Goal: Obtain resource: Obtain resource

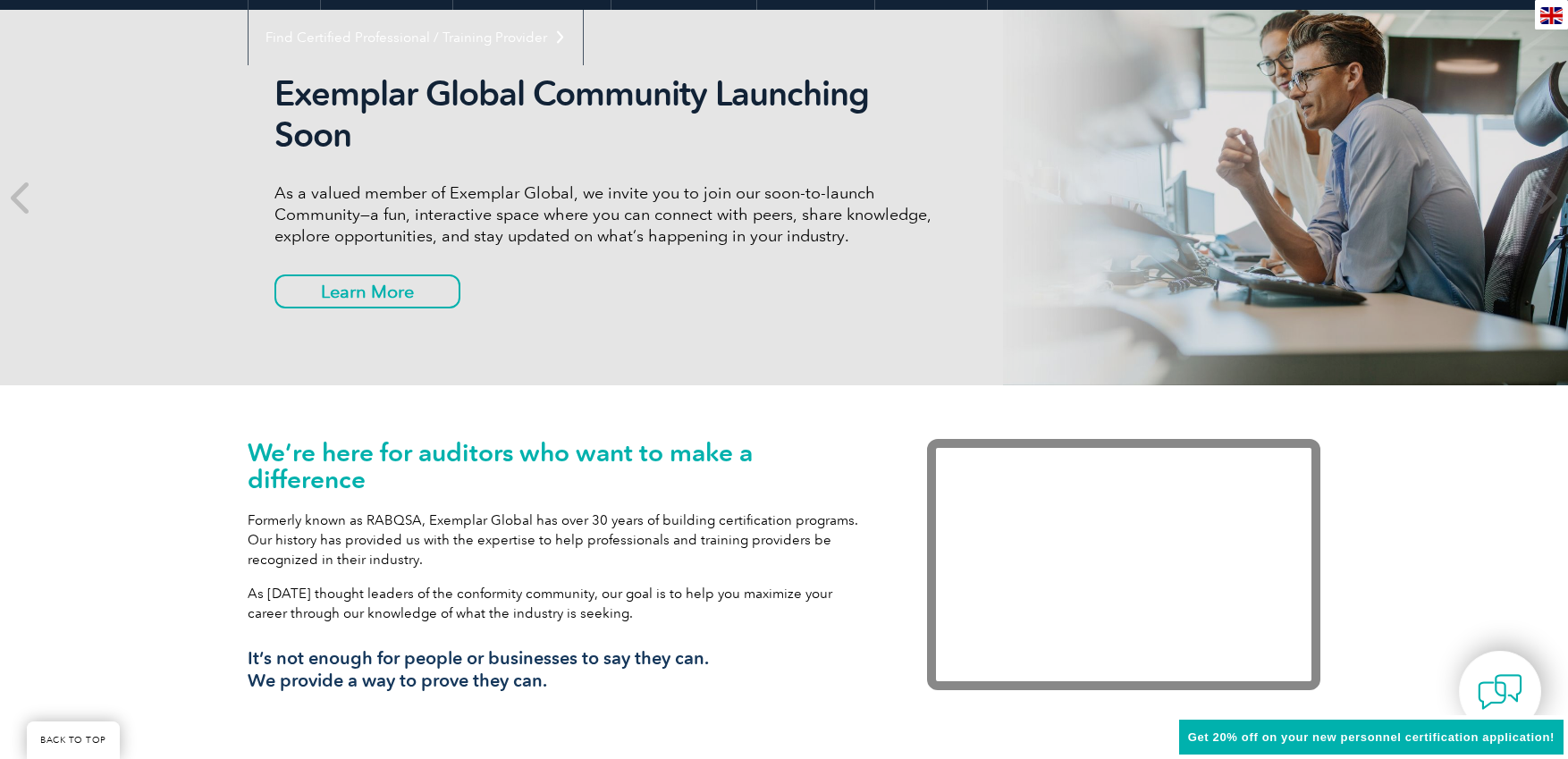
scroll to position [521, 0]
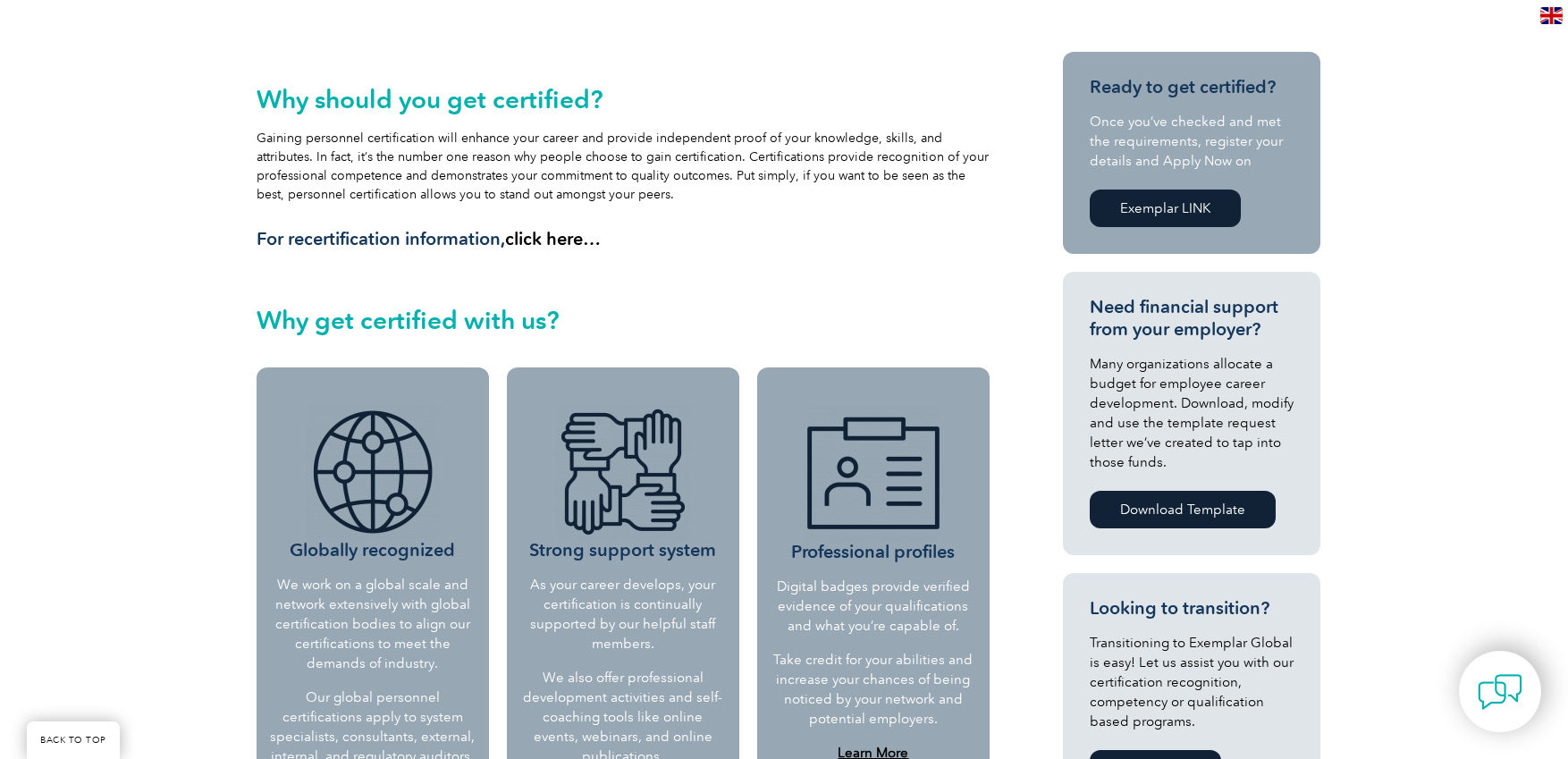
scroll to position [415, 0]
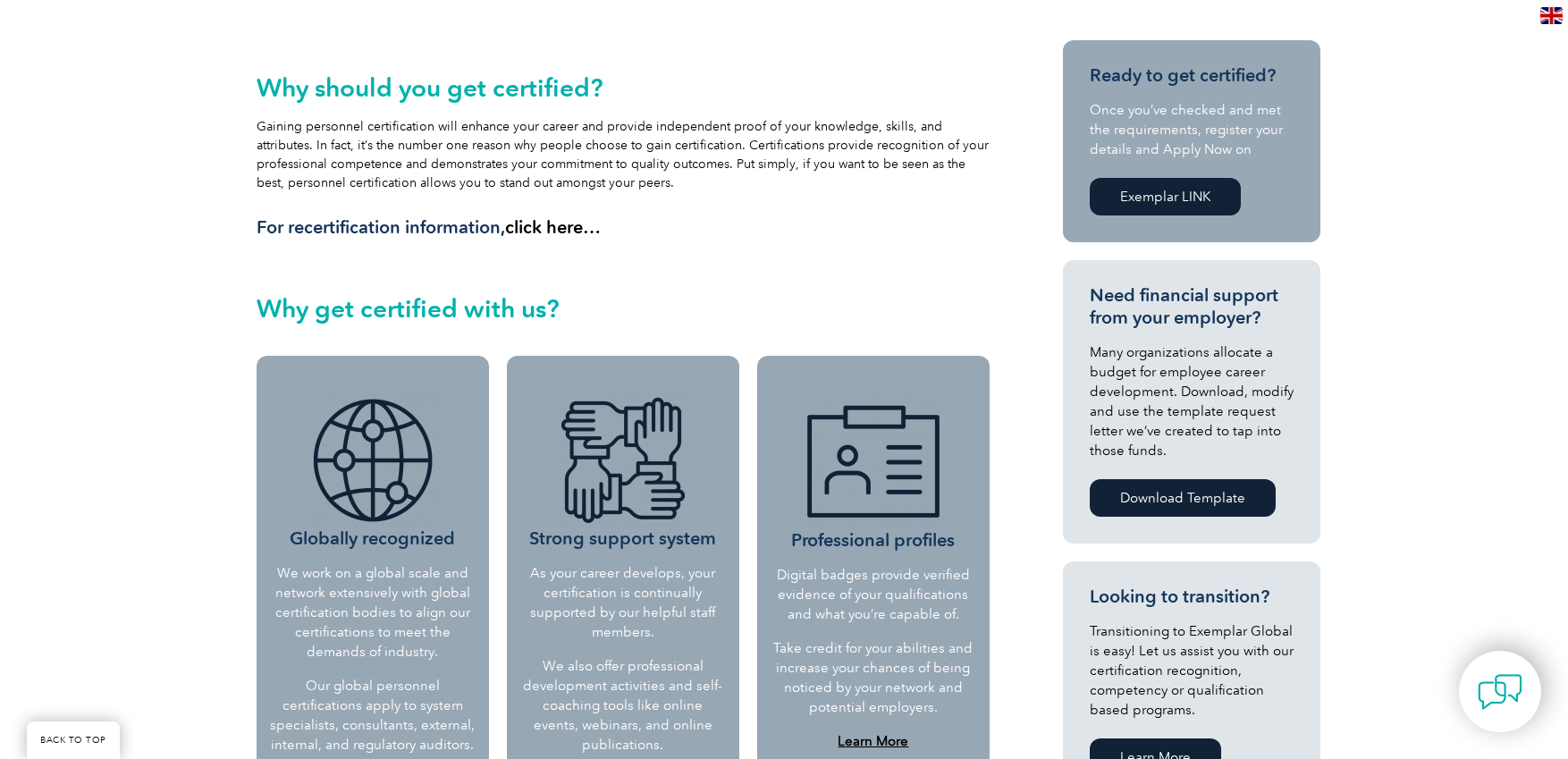
click at [1165, 201] on link "Exemplar LINK" at bounding box center [1165, 196] width 151 height 37
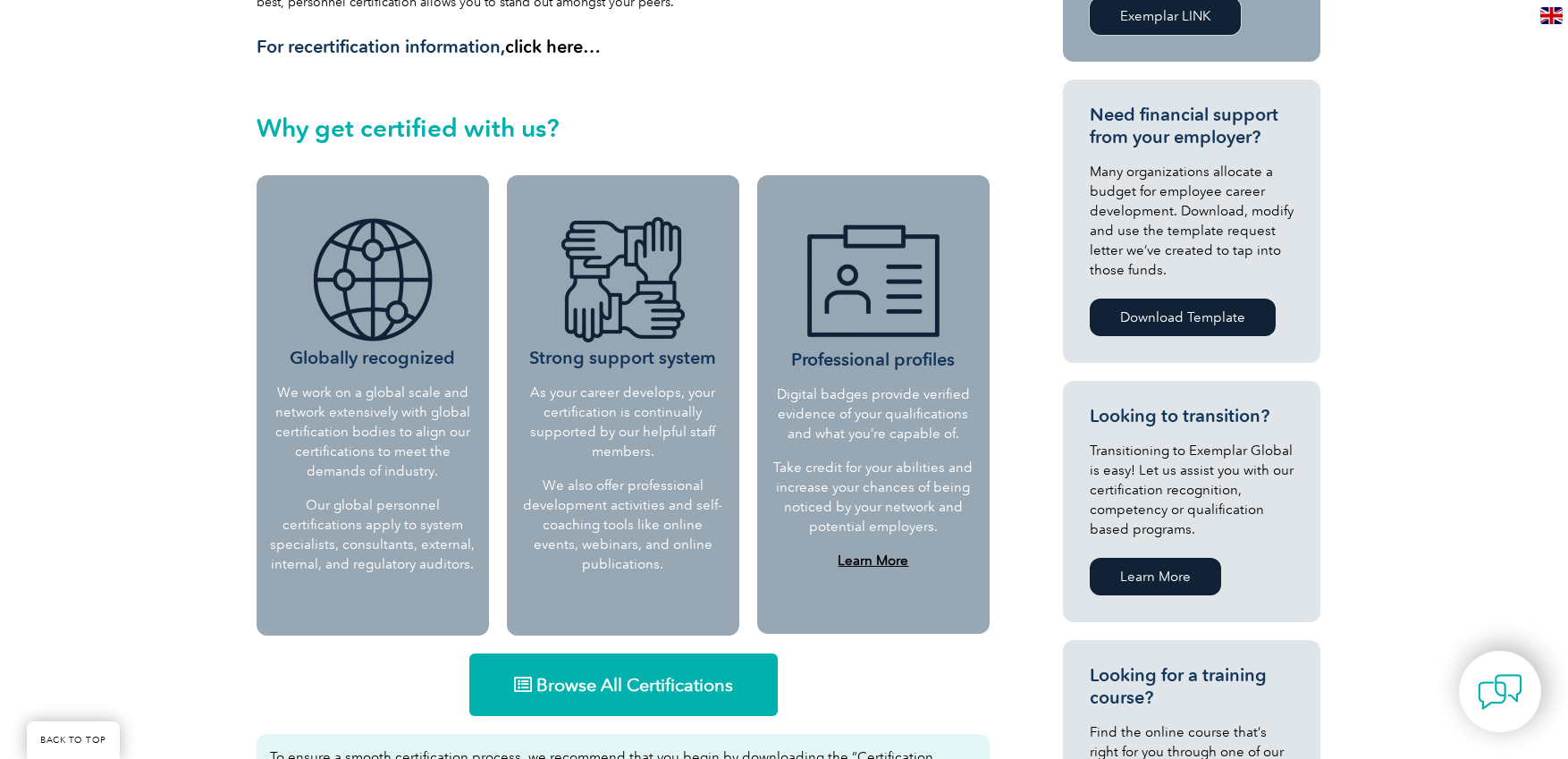
scroll to position [817, 0]
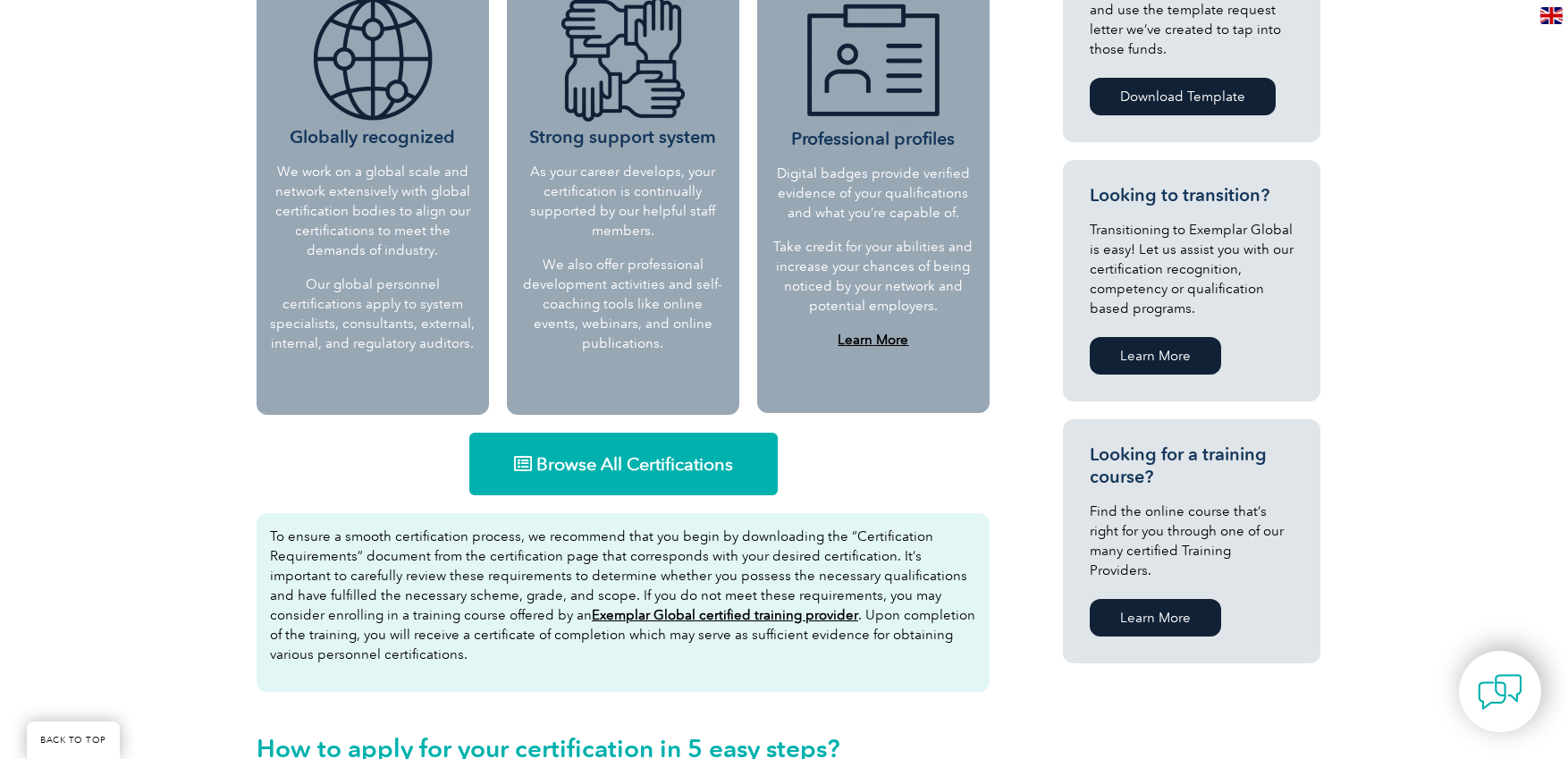
click at [572, 466] on span "Browse All Certifications" at bounding box center [634, 464] width 197 height 18
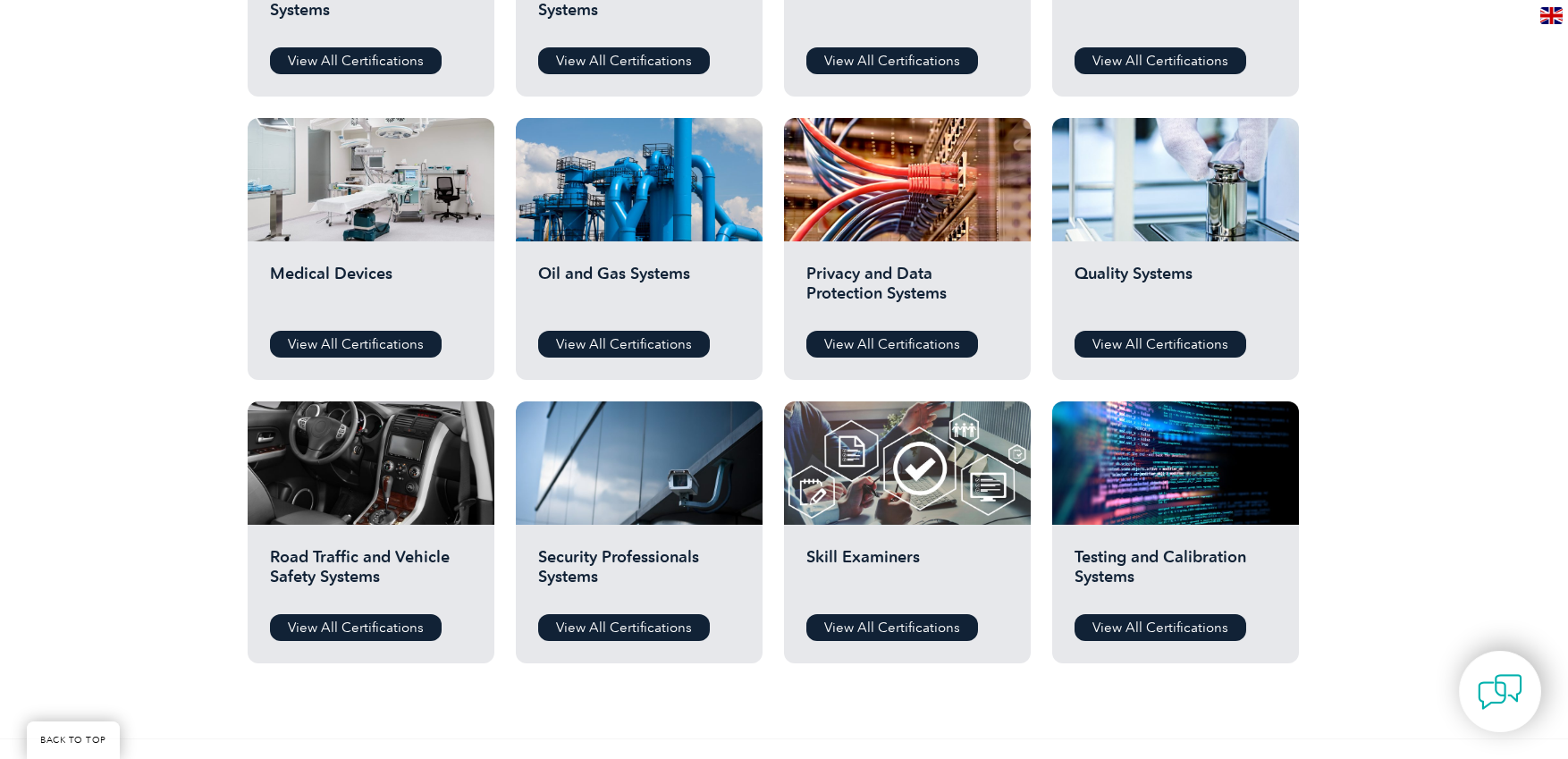
scroll to position [1138, 0]
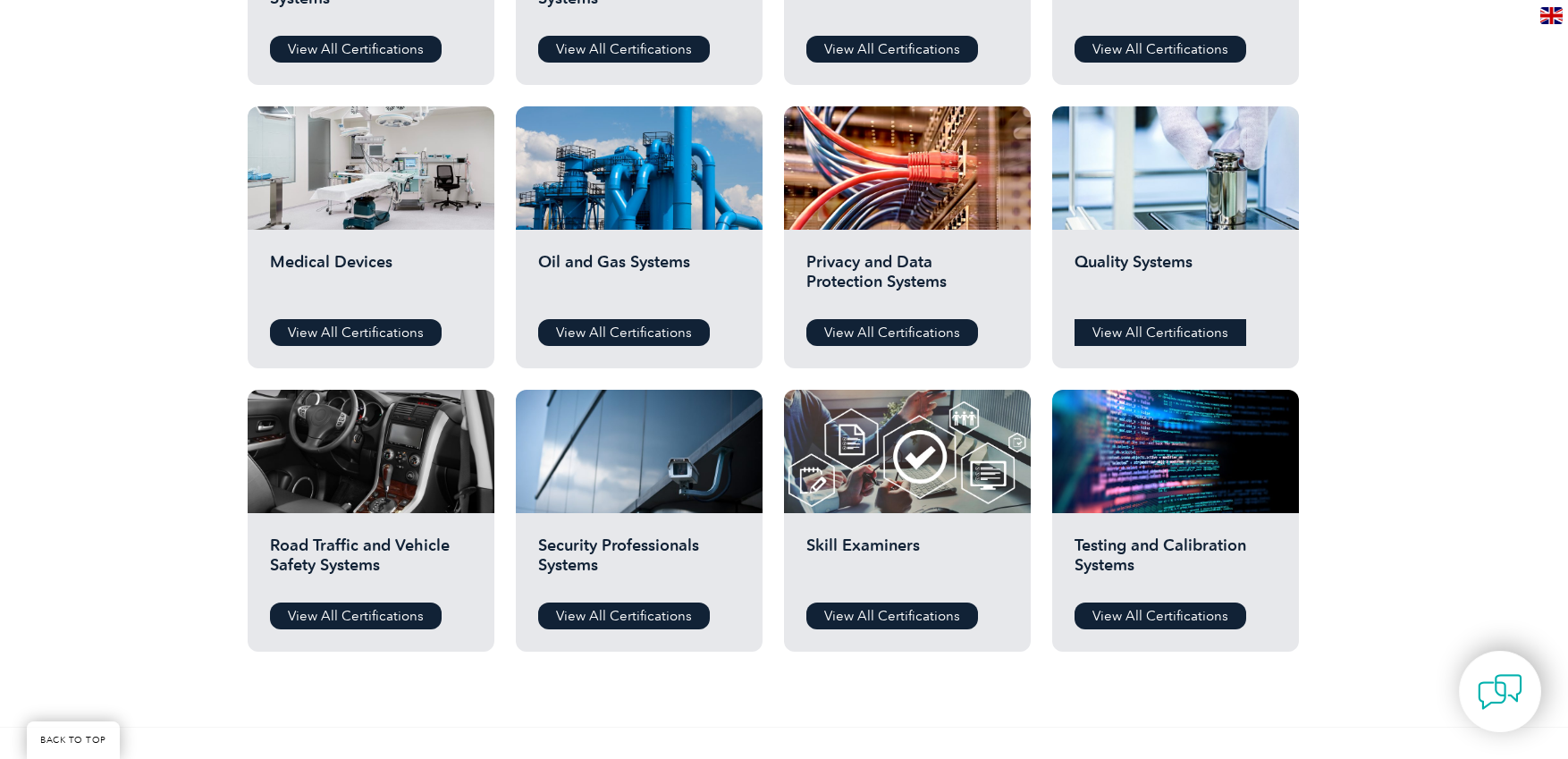
click at [1147, 330] on link "View All Certifications" at bounding box center [1161, 333] width 172 height 27
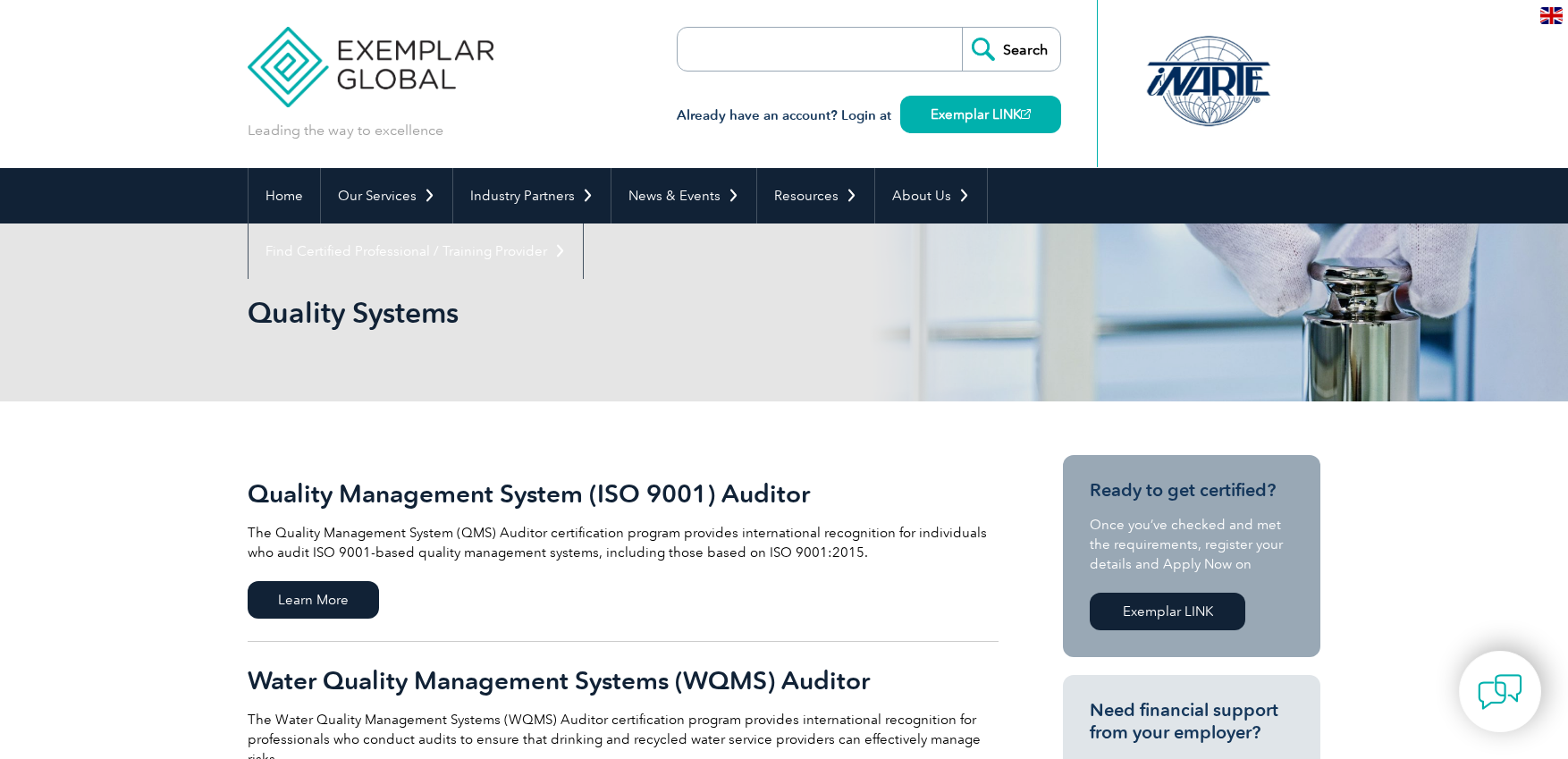
scroll to position [229, 0]
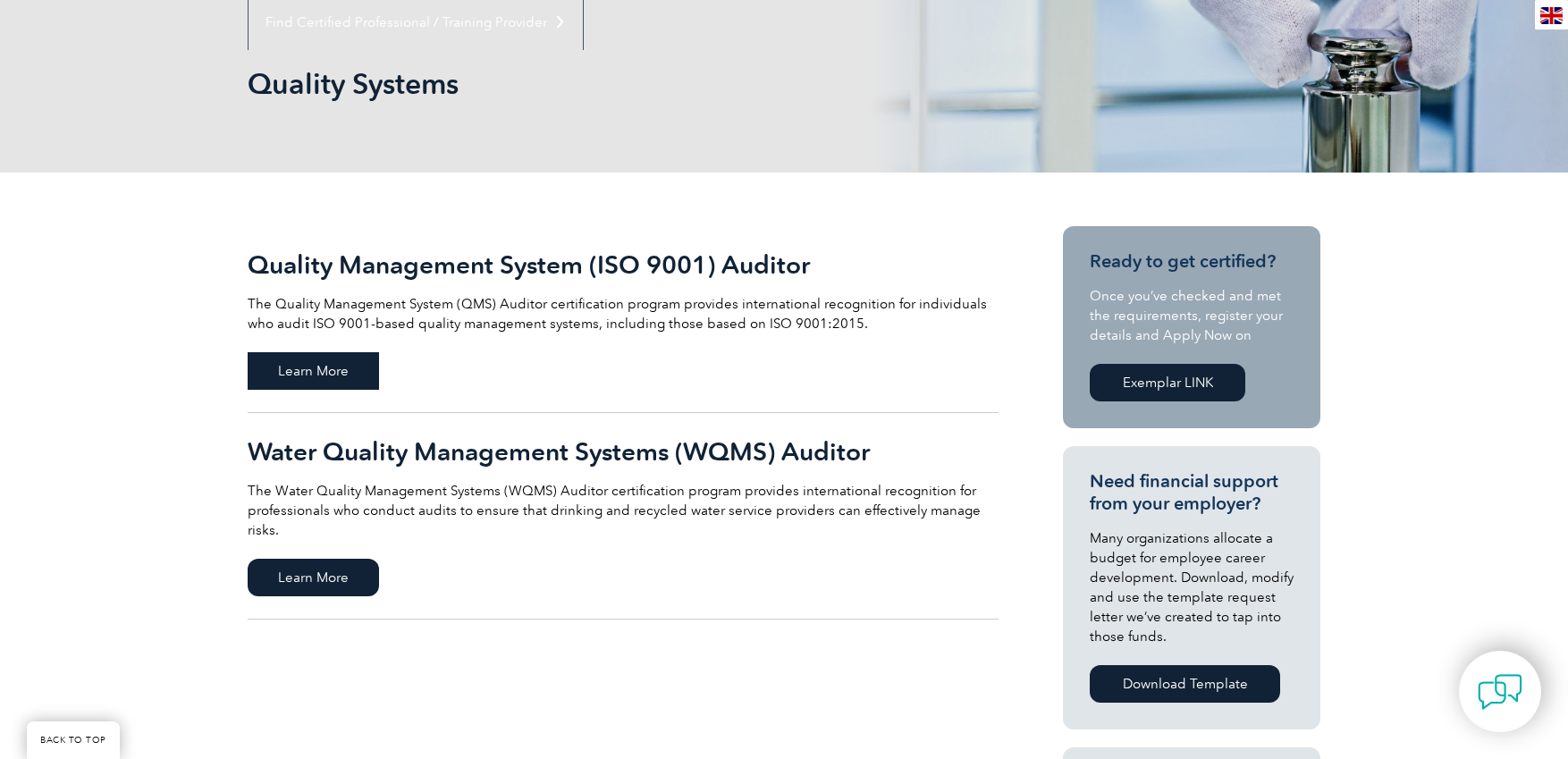
click at [324, 380] on span "Learn More" at bounding box center [313, 371] width 132 height 37
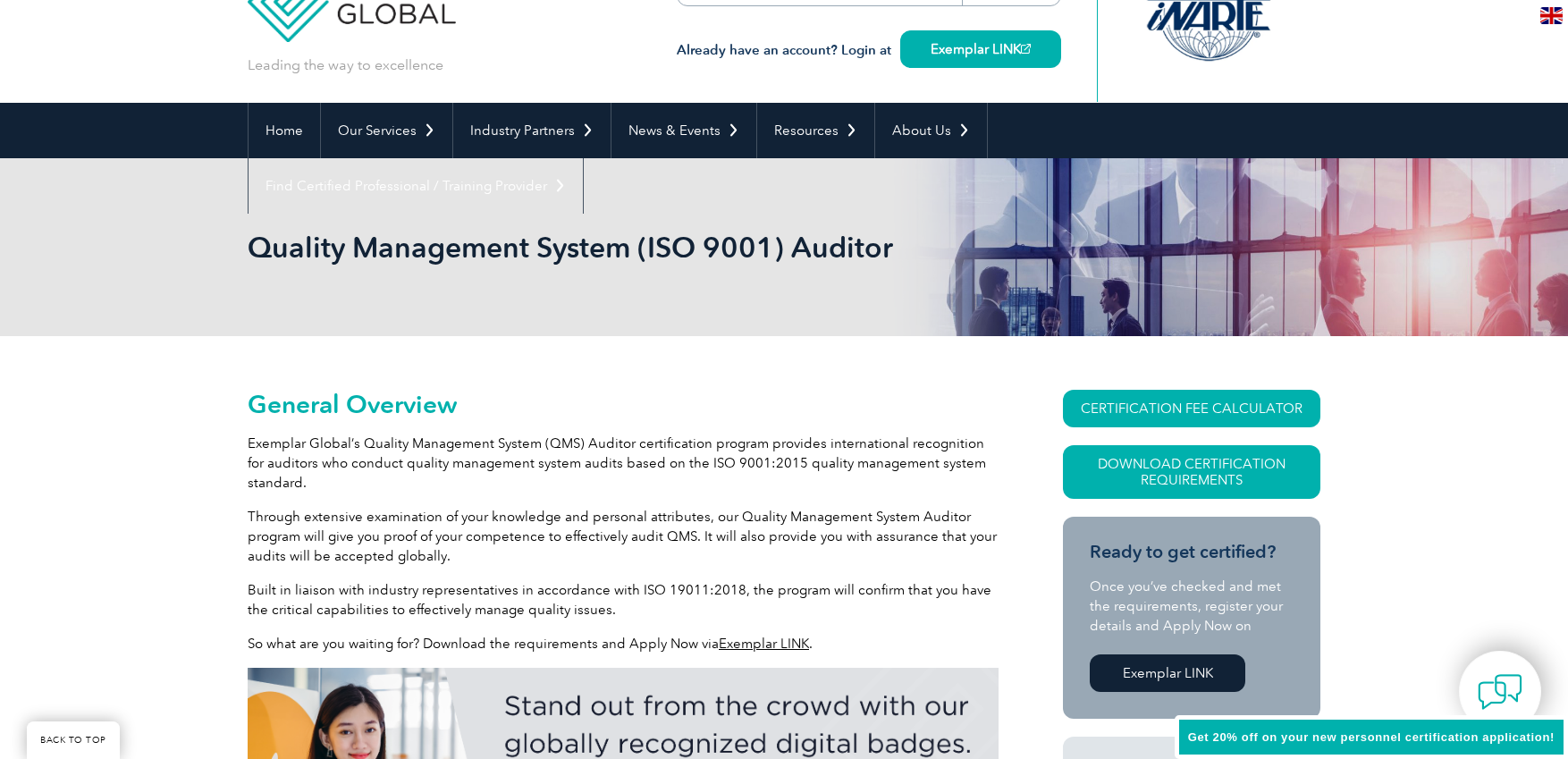
scroll to position [249, 0]
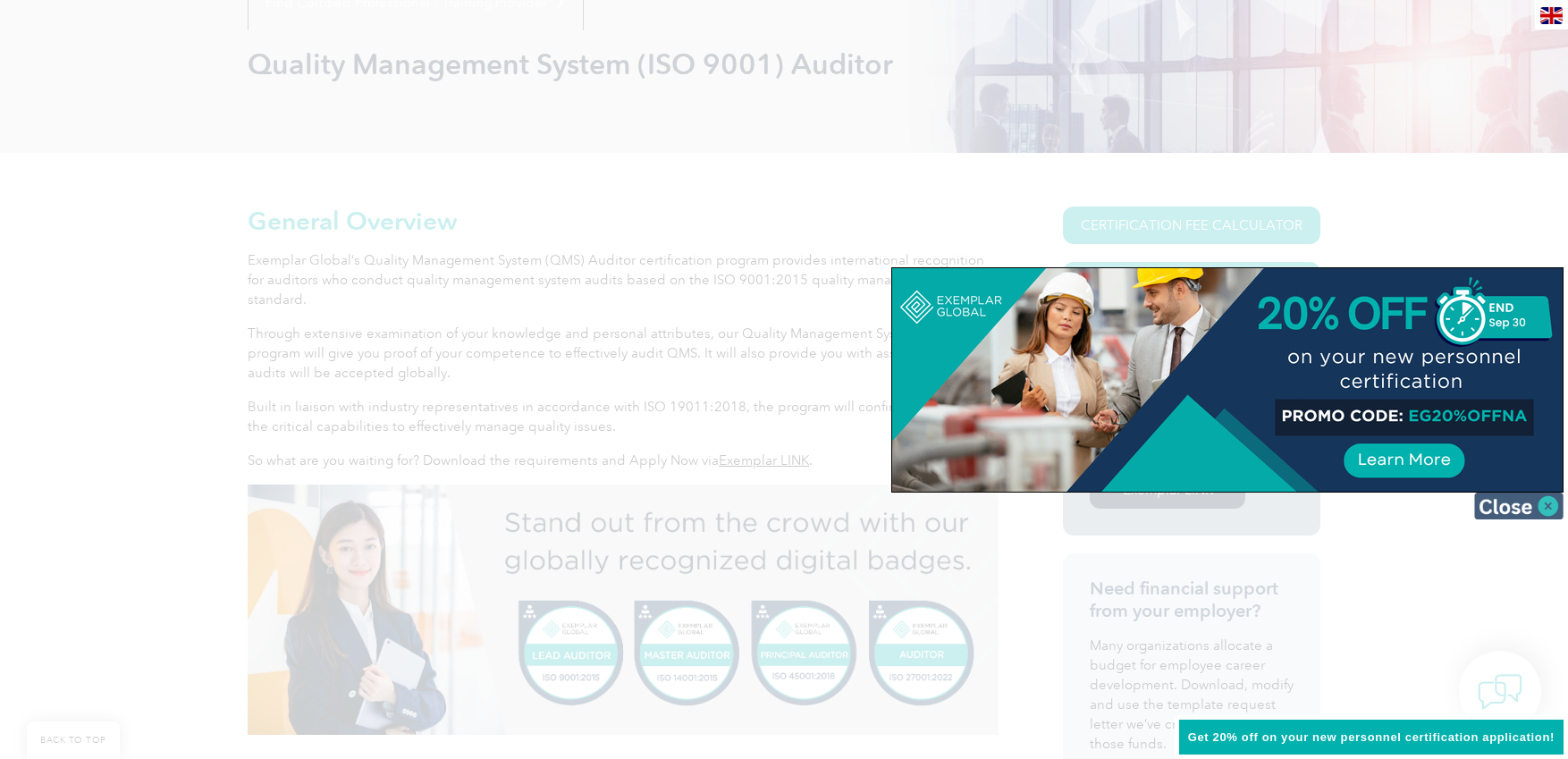
click at [1540, 500] on img at bounding box center [1519, 506] width 90 height 27
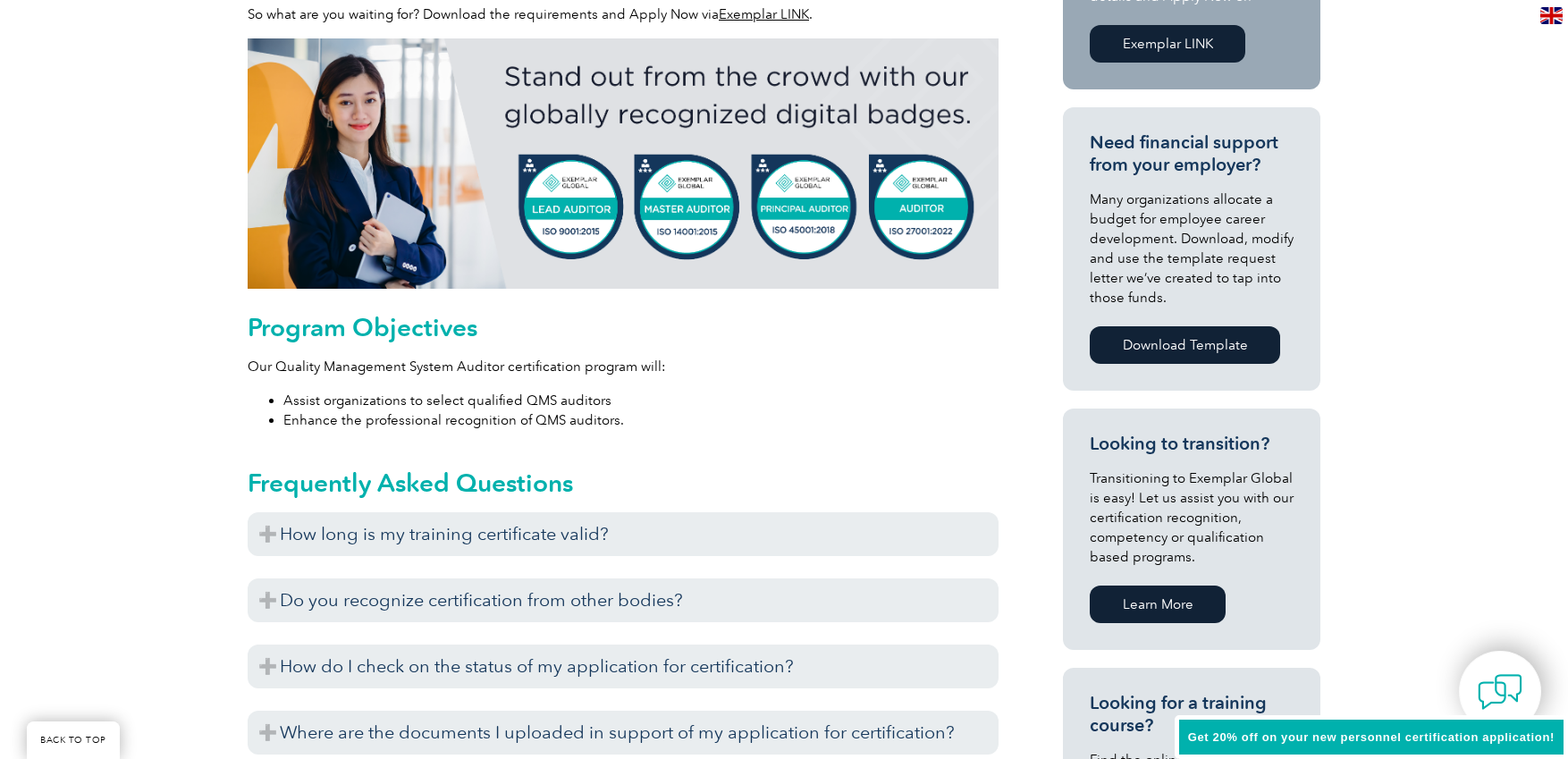
scroll to position [909, 0]
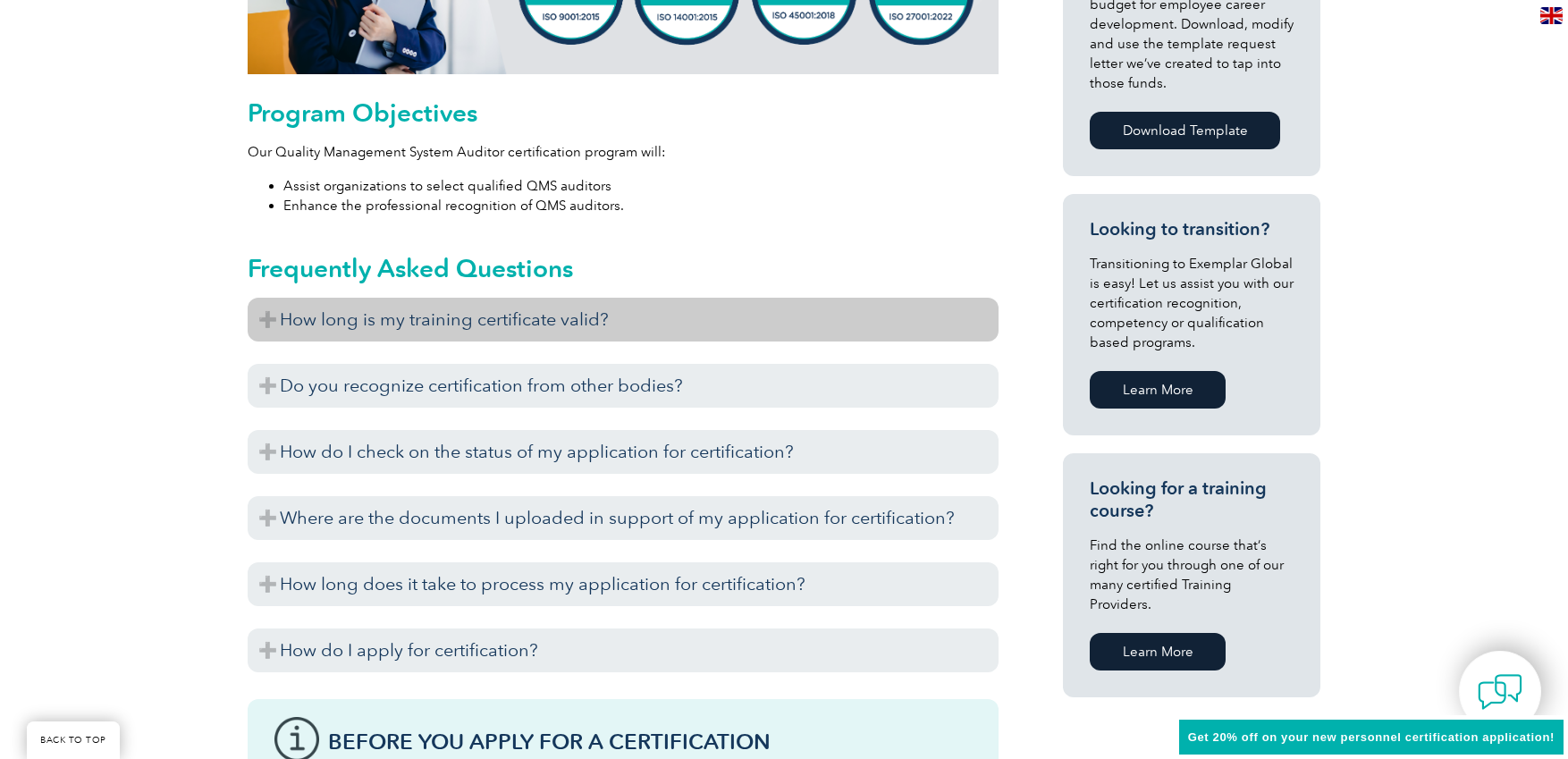
click at [640, 304] on h3 "How long is my training certificate valid?" at bounding box center [623, 320] width 751 height 44
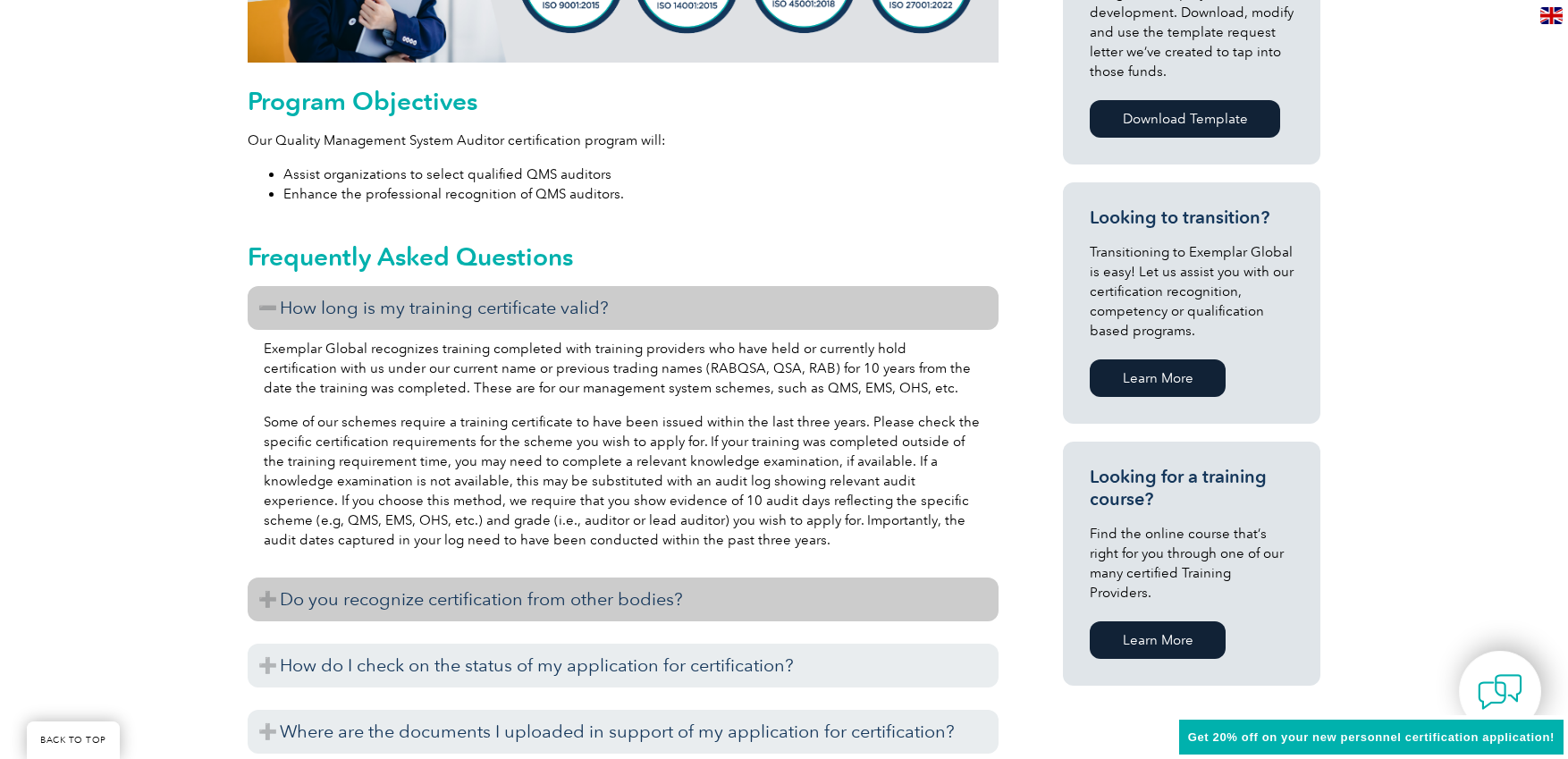
scroll to position [933, 0]
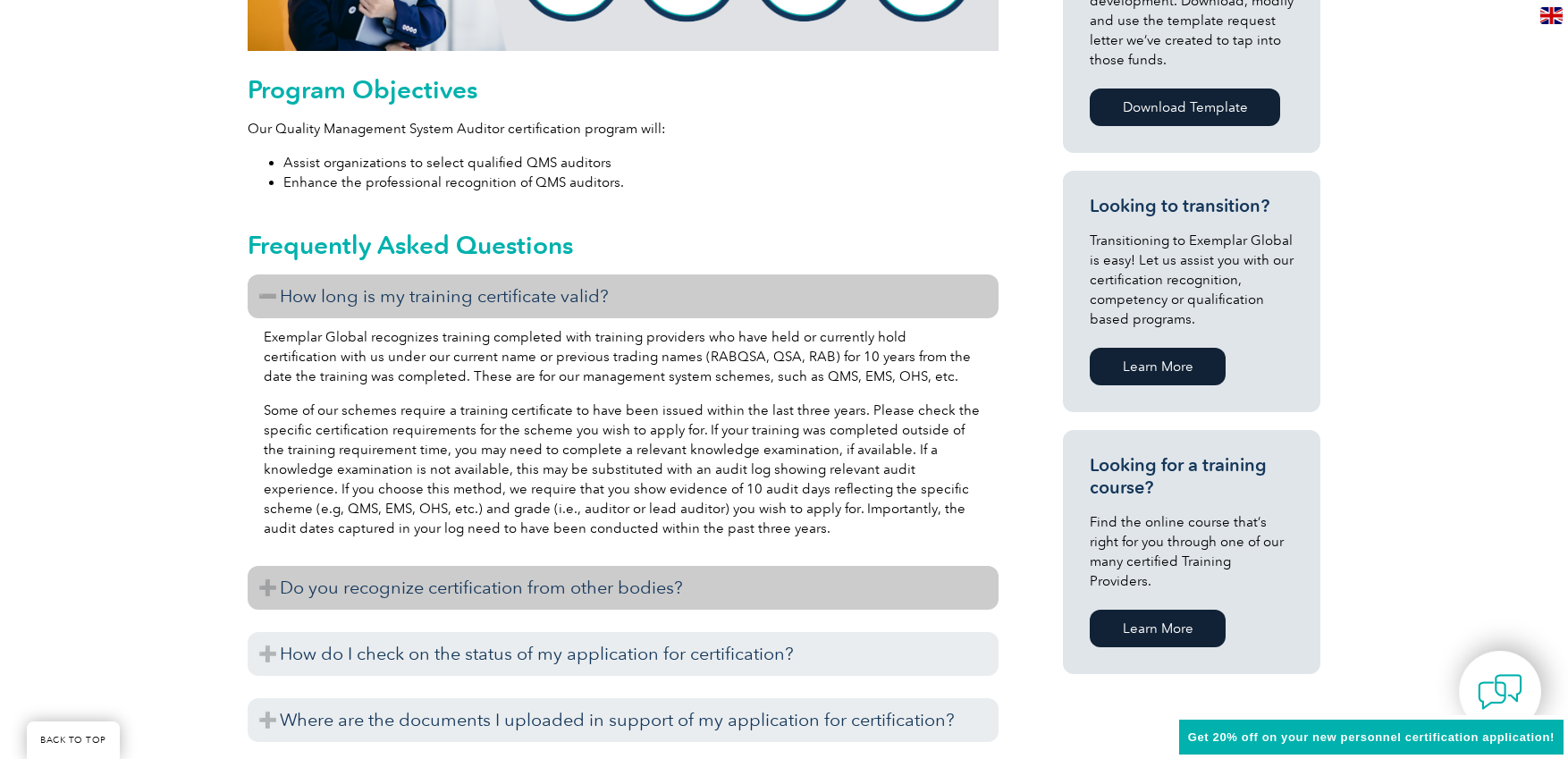
click at [375, 594] on h3 "Do you recognize certification from other bodies?" at bounding box center [623, 588] width 751 height 44
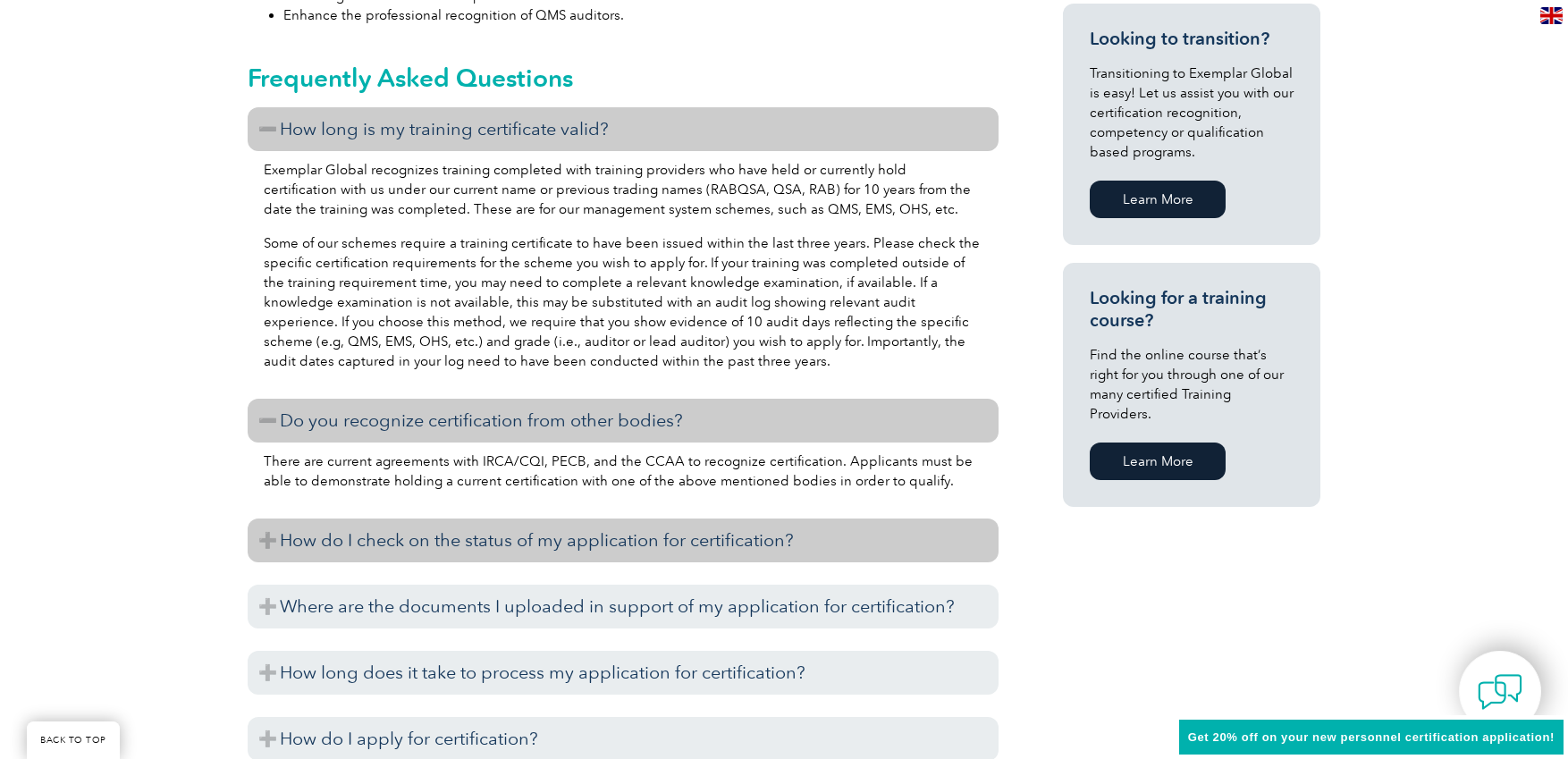
scroll to position [1111, 0]
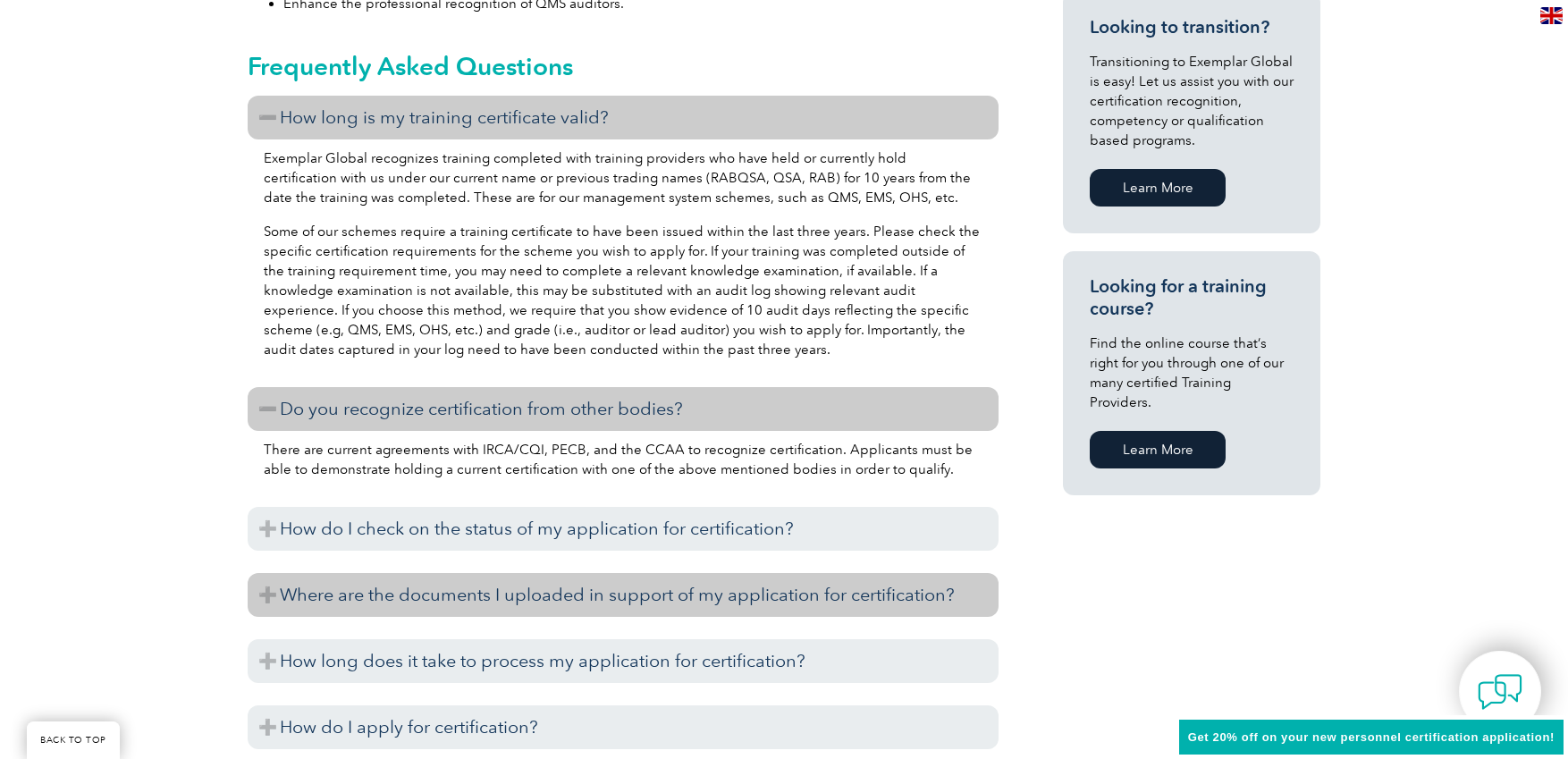
click at [371, 602] on h3 "Where are the documents I uploaded in support of my application for certificati…" at bounding box center [623, 594] width 751 height 44
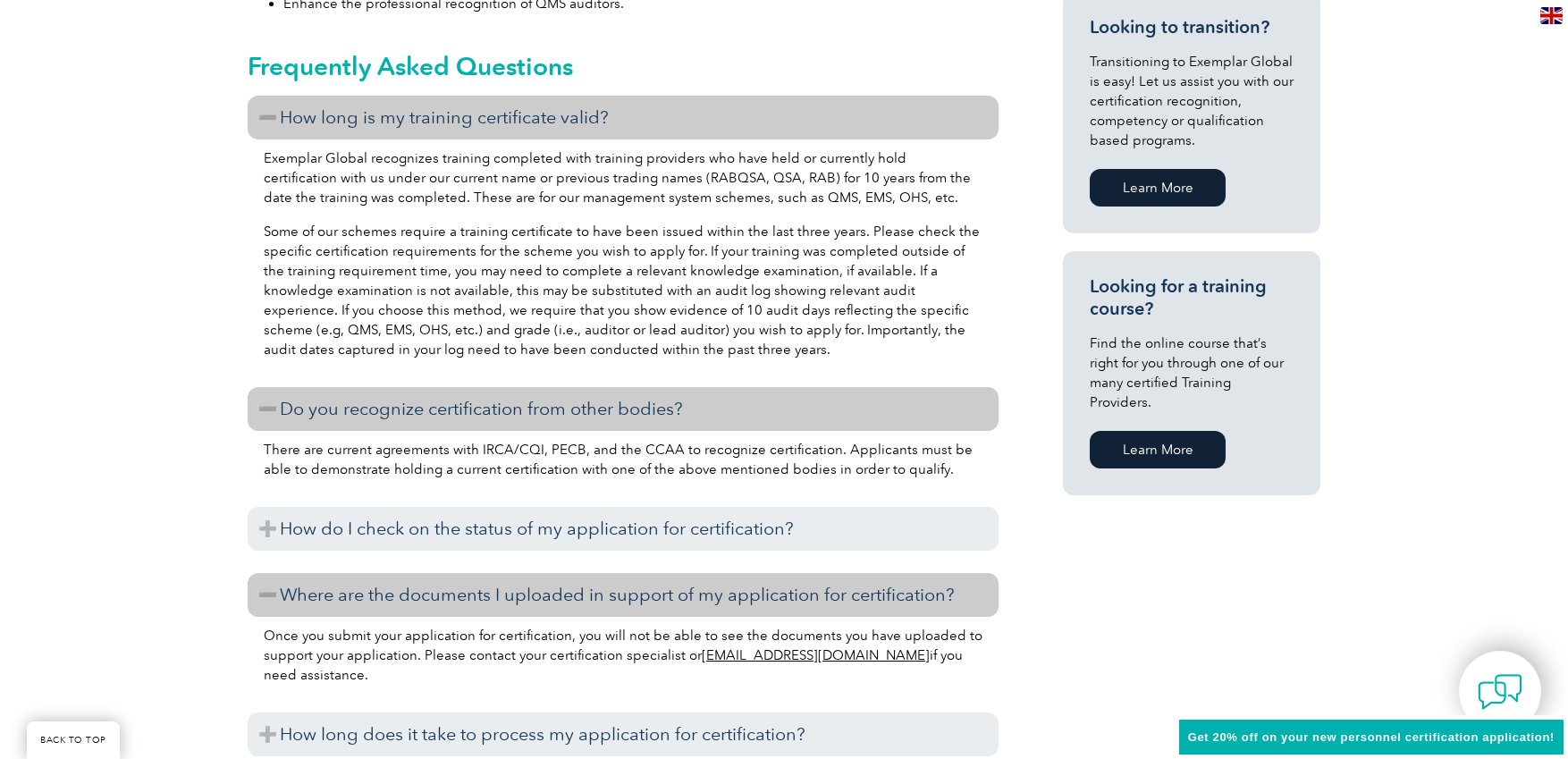
scroll to position [1124, 0]
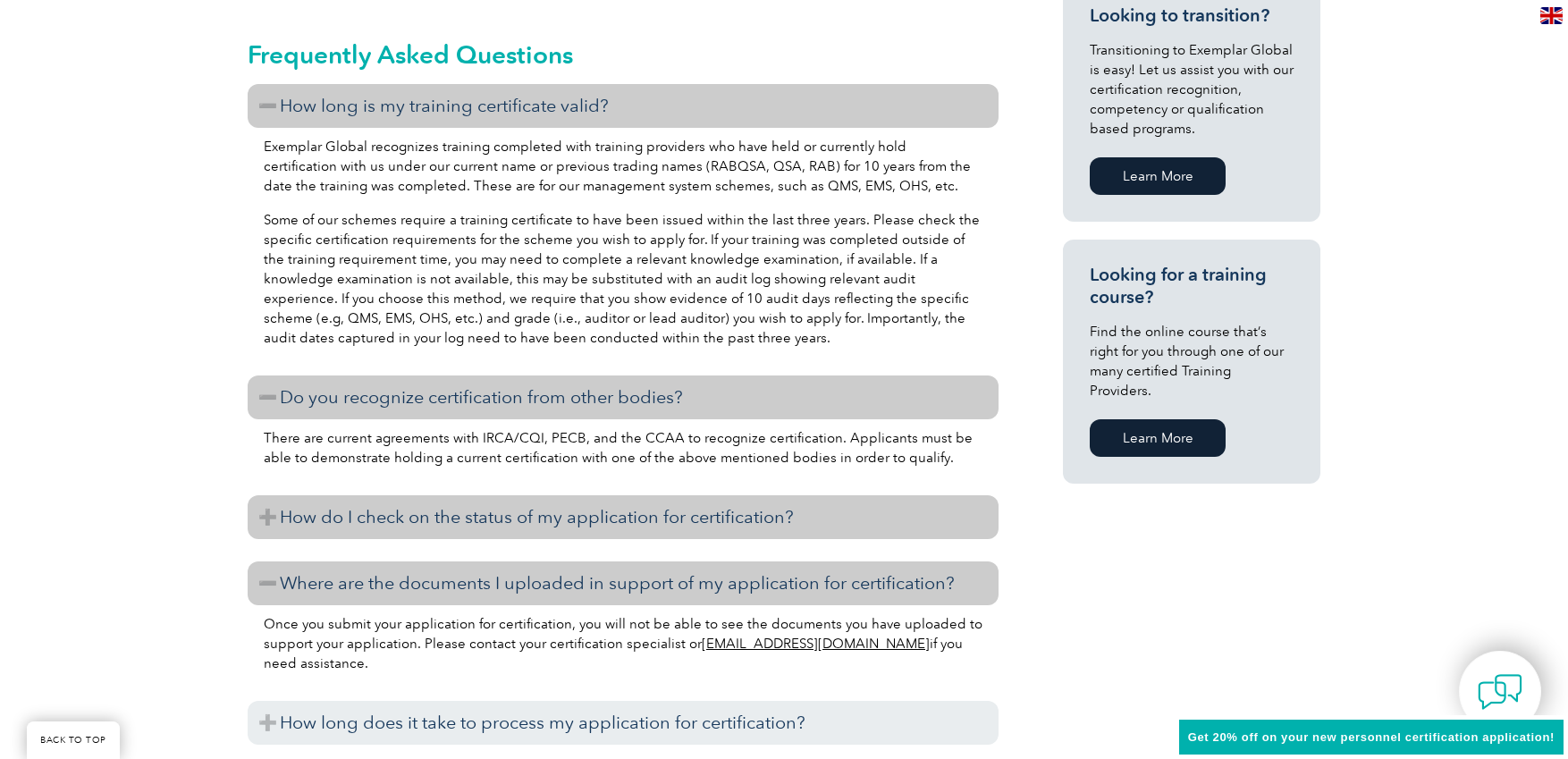
click at [360, 521] on h3 "How do I check on the status of my application for certification?" at bounding box center [623, 517] width 751 height 44
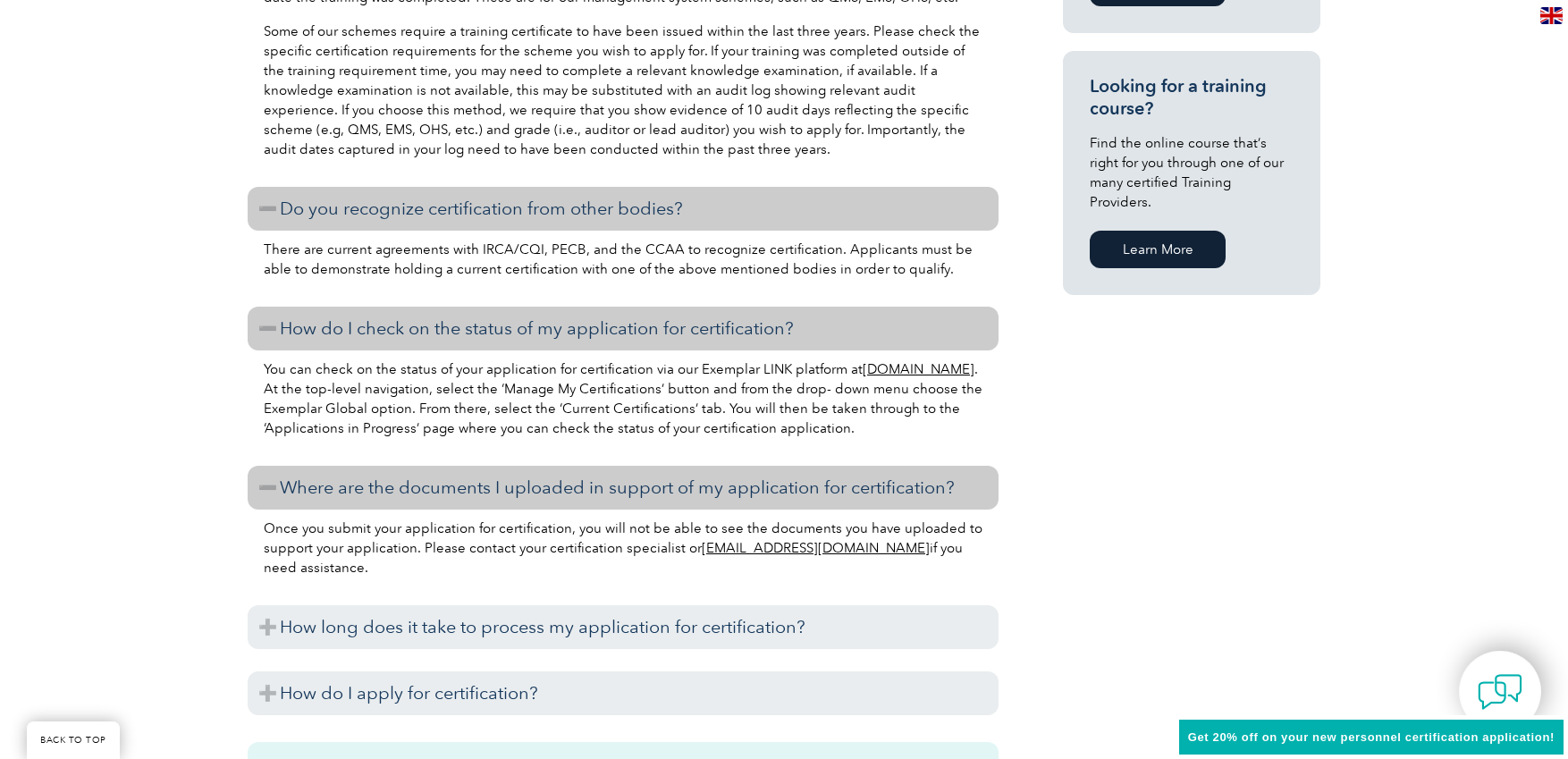
scroll to position [1403, 0]
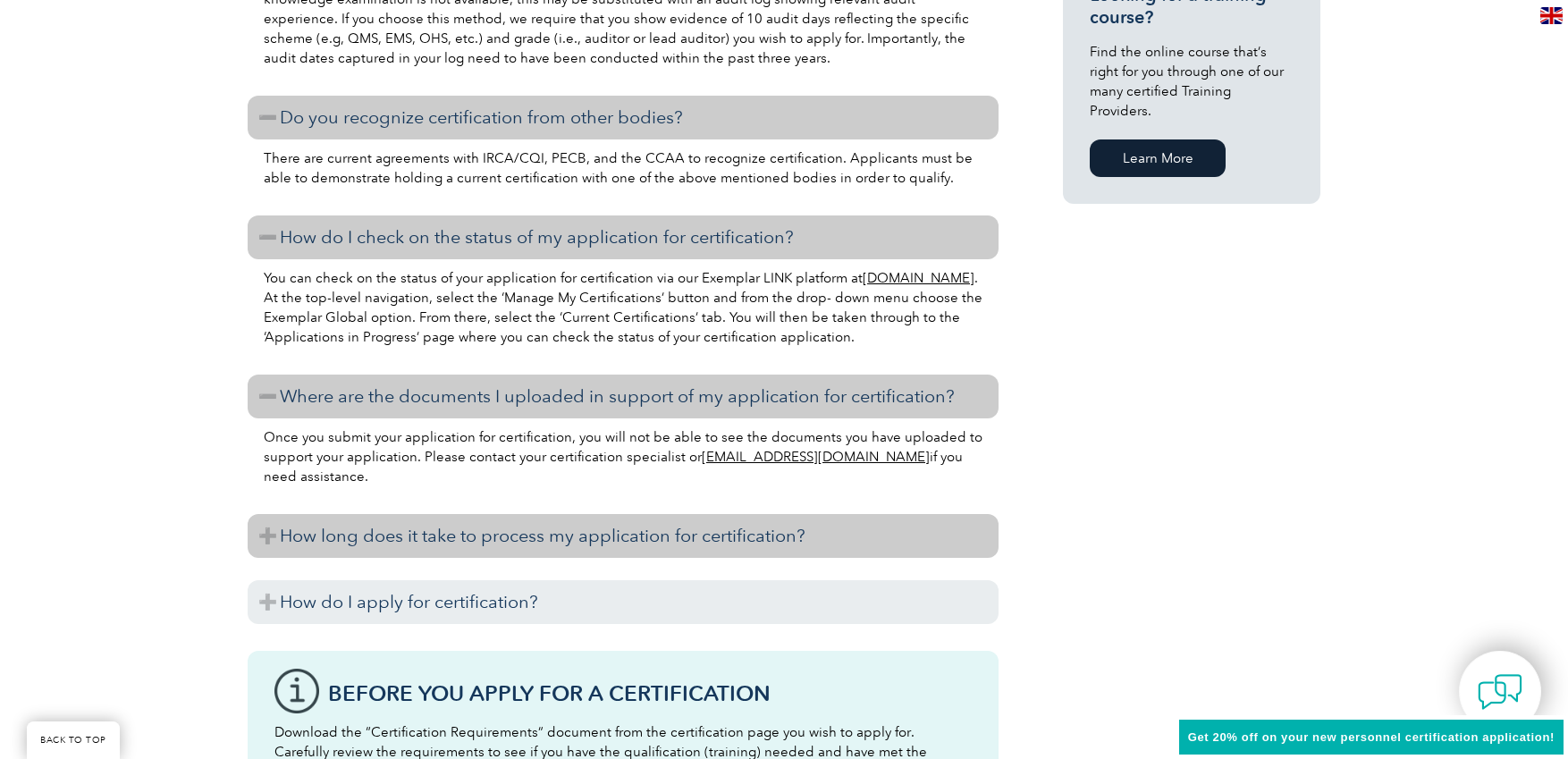
click at [382, 533] on h3 "How long does it take to process my application for certification?" at bounding box center [623, 536] width 751 height 44
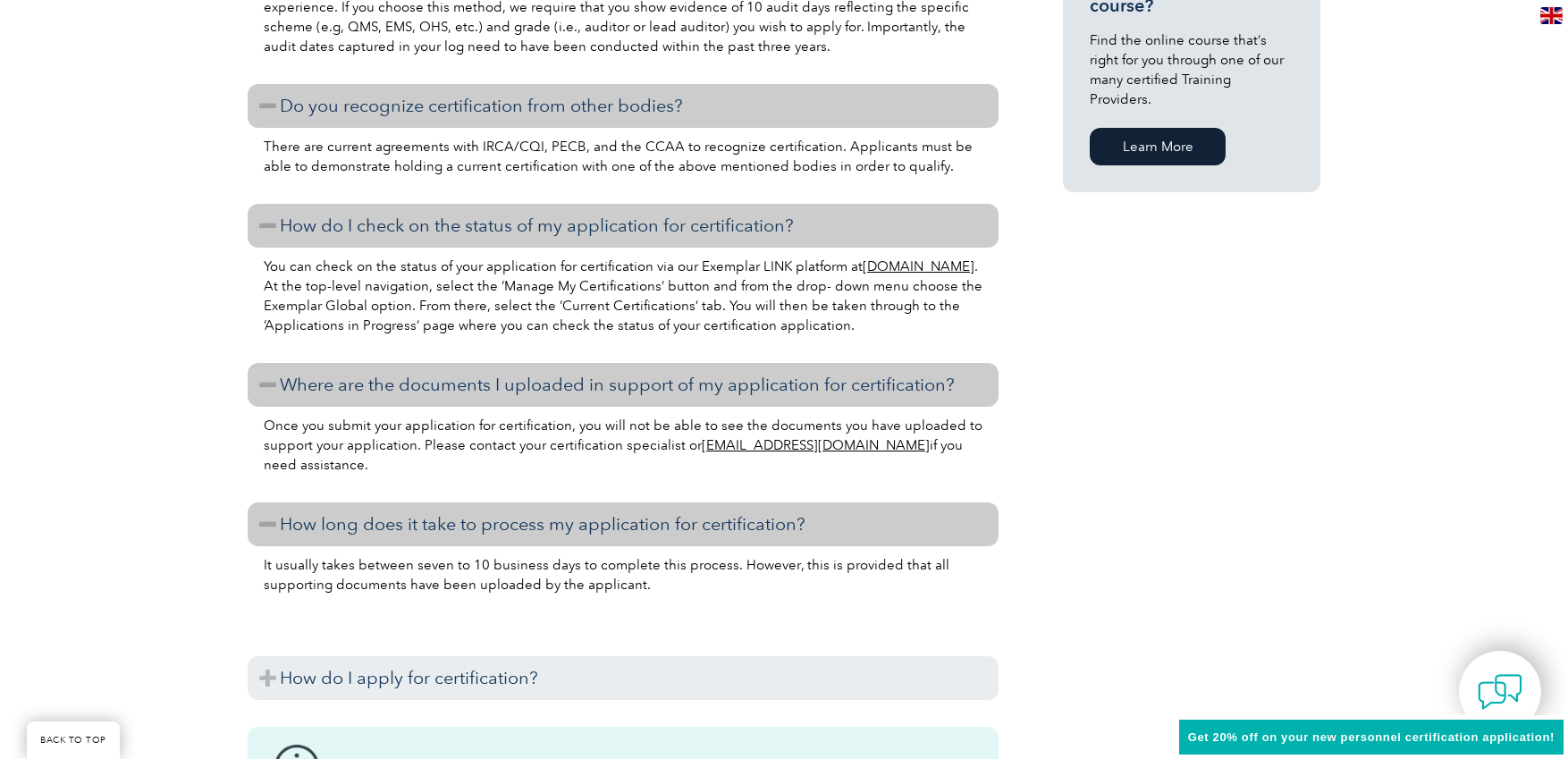
scroll to position [1618, 0]
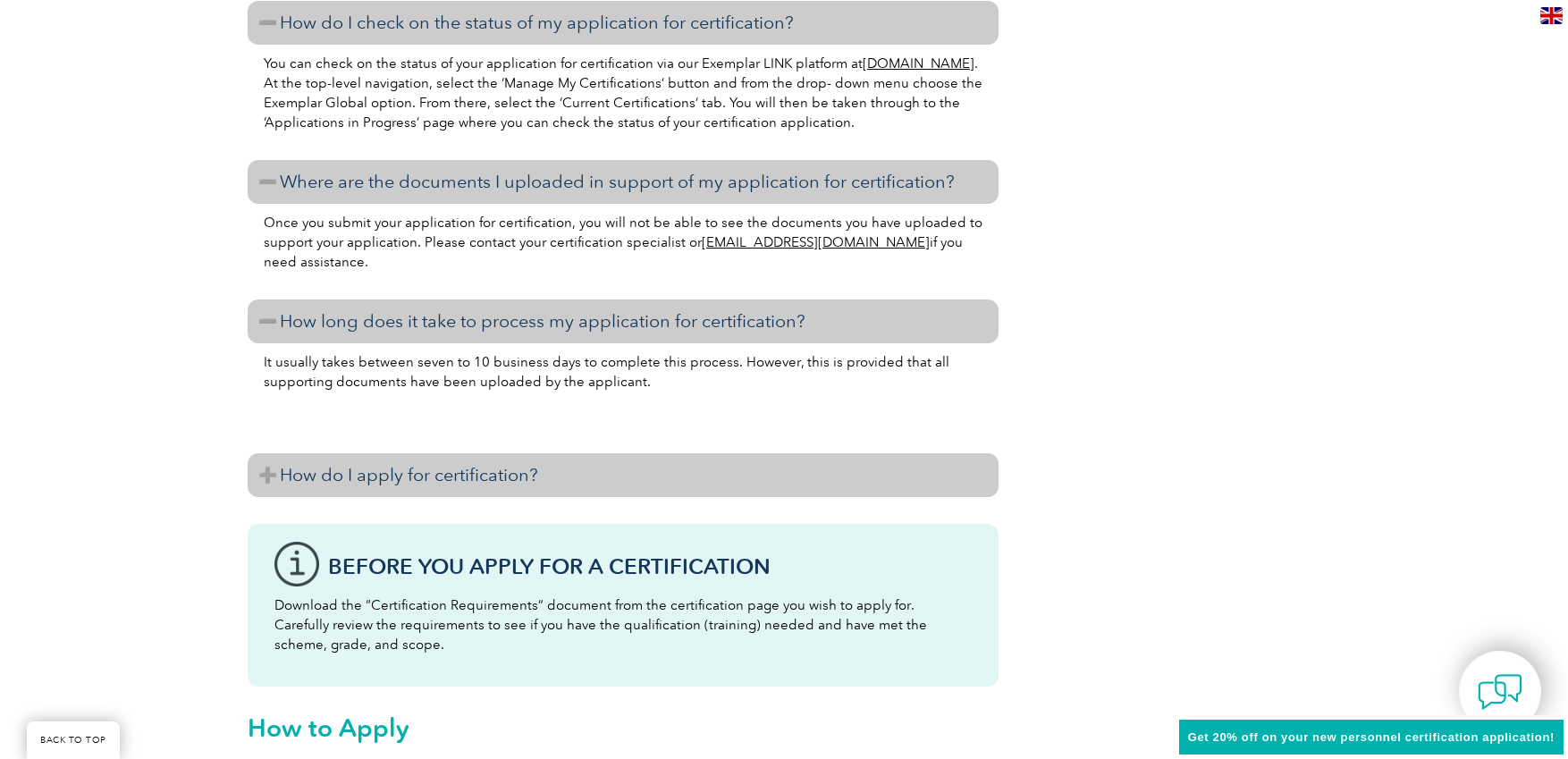
click at [402, 488] on h3 "How do I apply for certification?" at bounding box center [623, 475] width 751 height 44
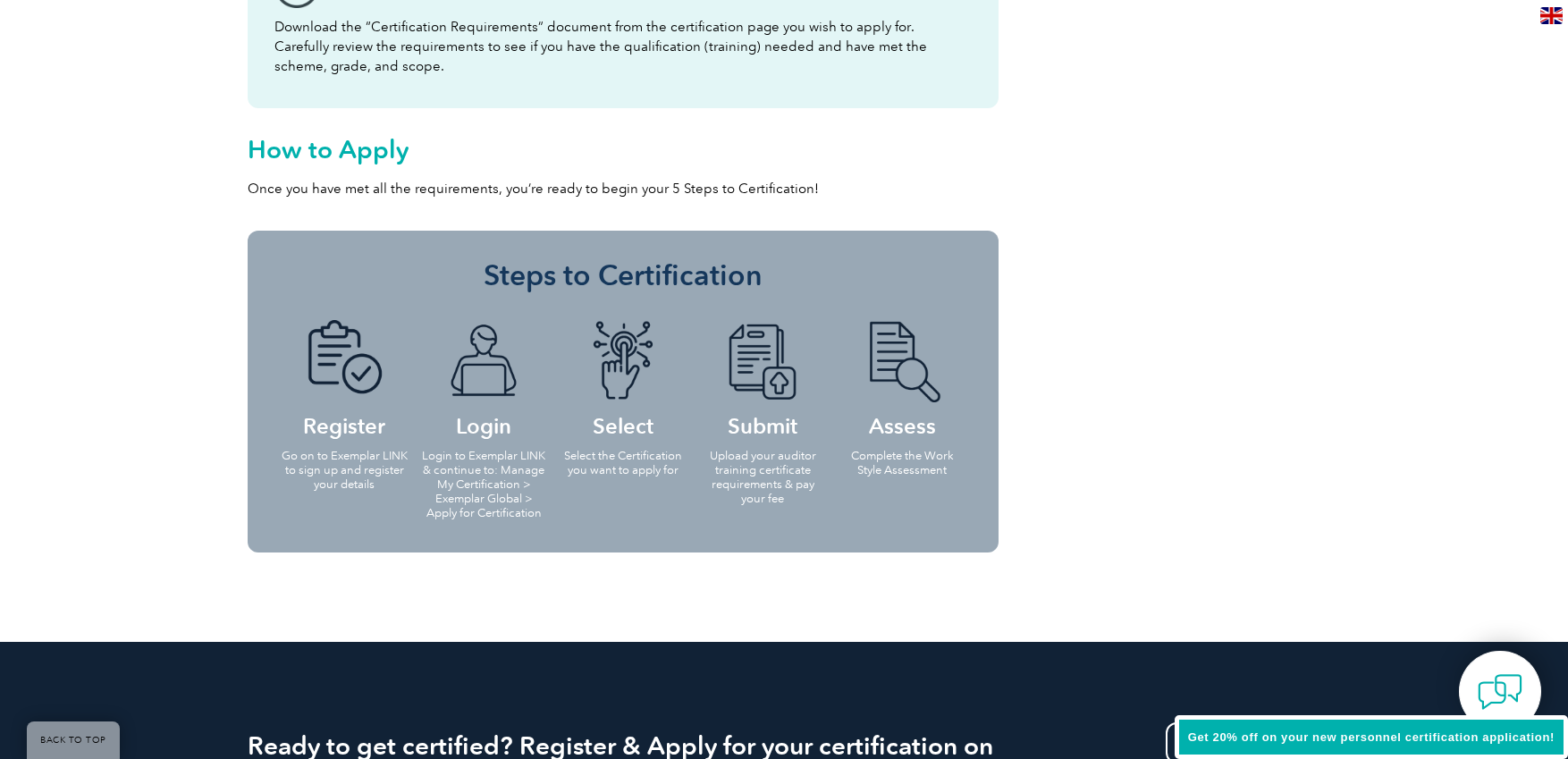
scroll to position [3427, 0]
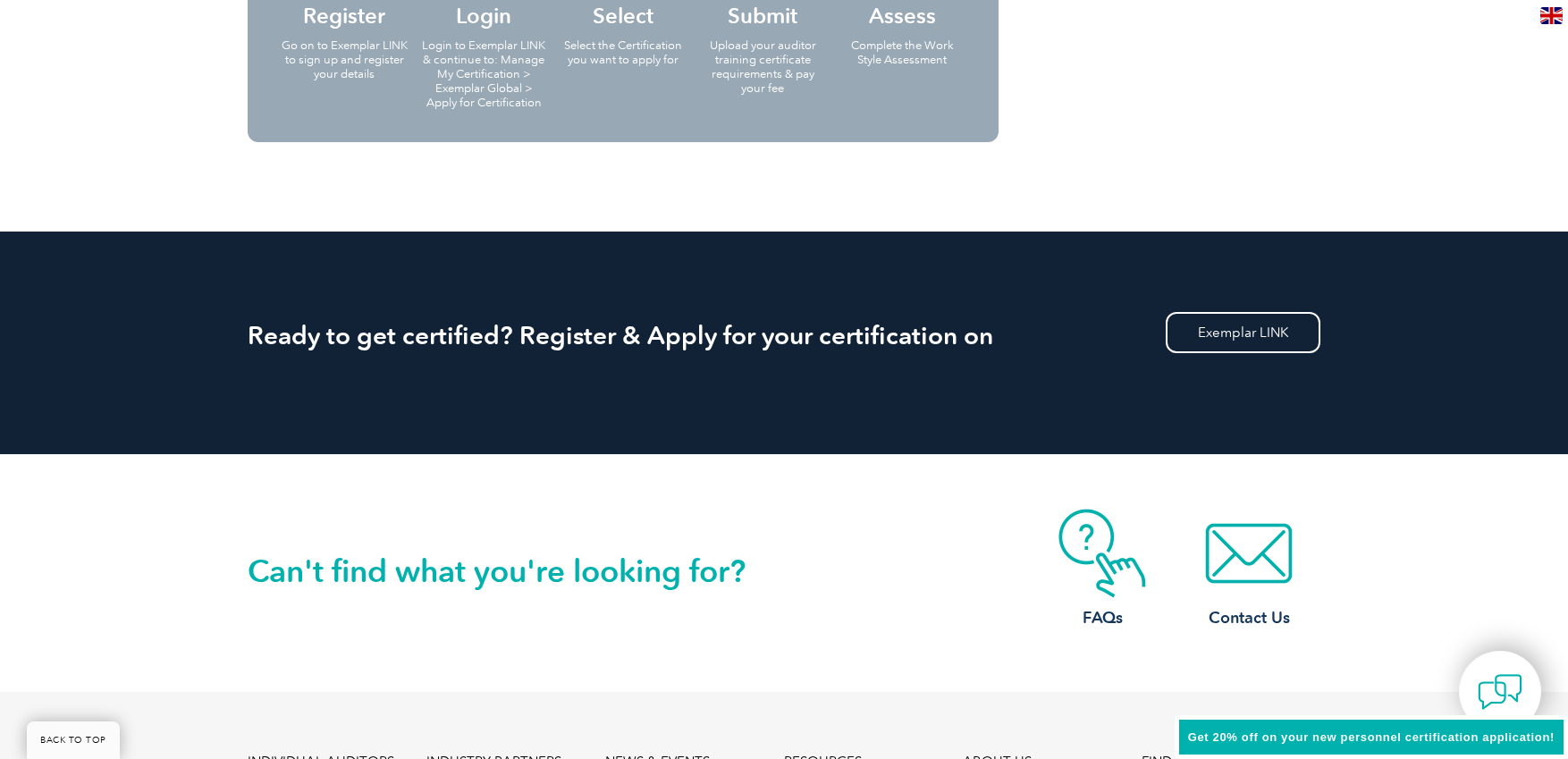
drag, startPoint x: 677, startPoint y: 517, endPoint x: 487, endPoint y: 450, distance: 201.5
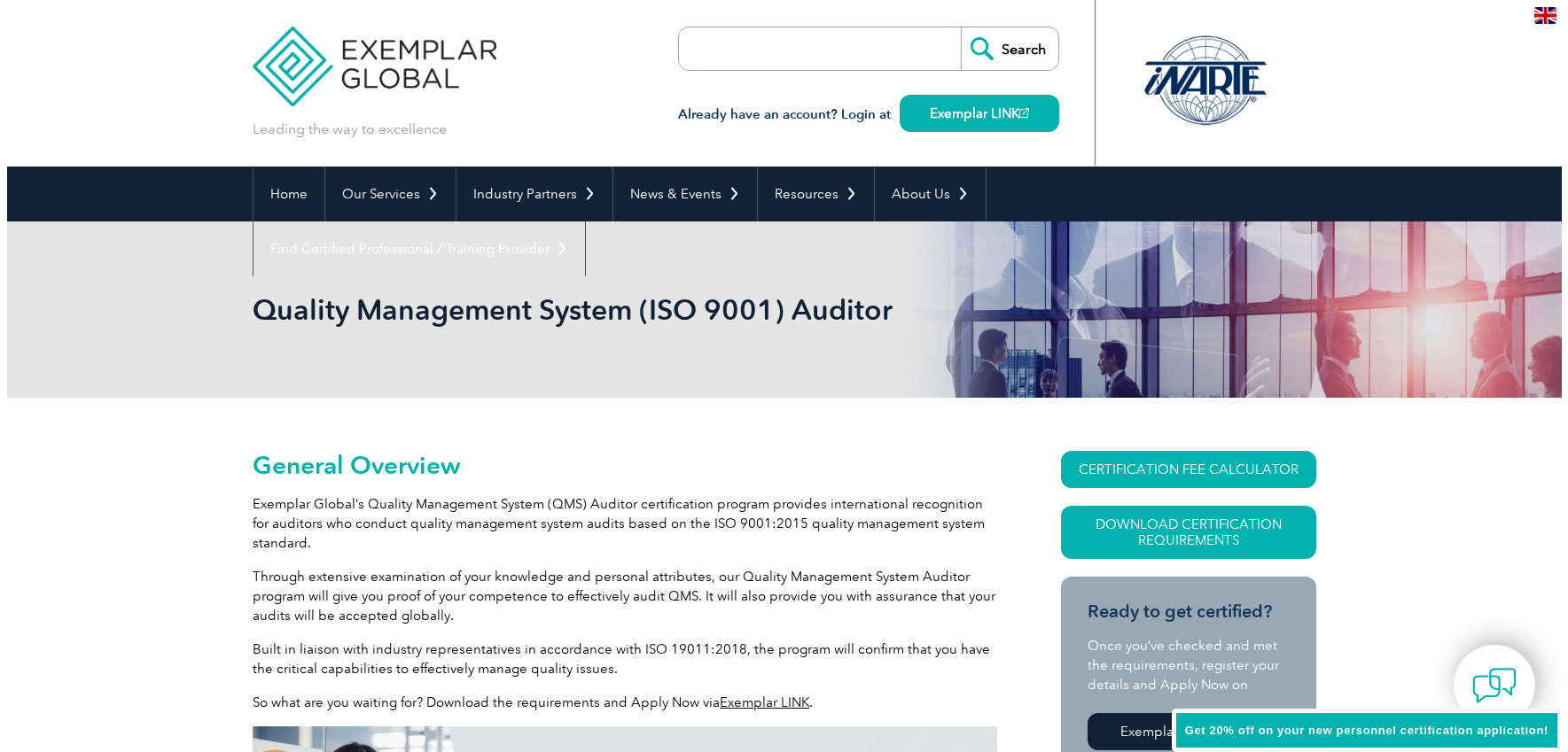
scroll to position [10, 0]
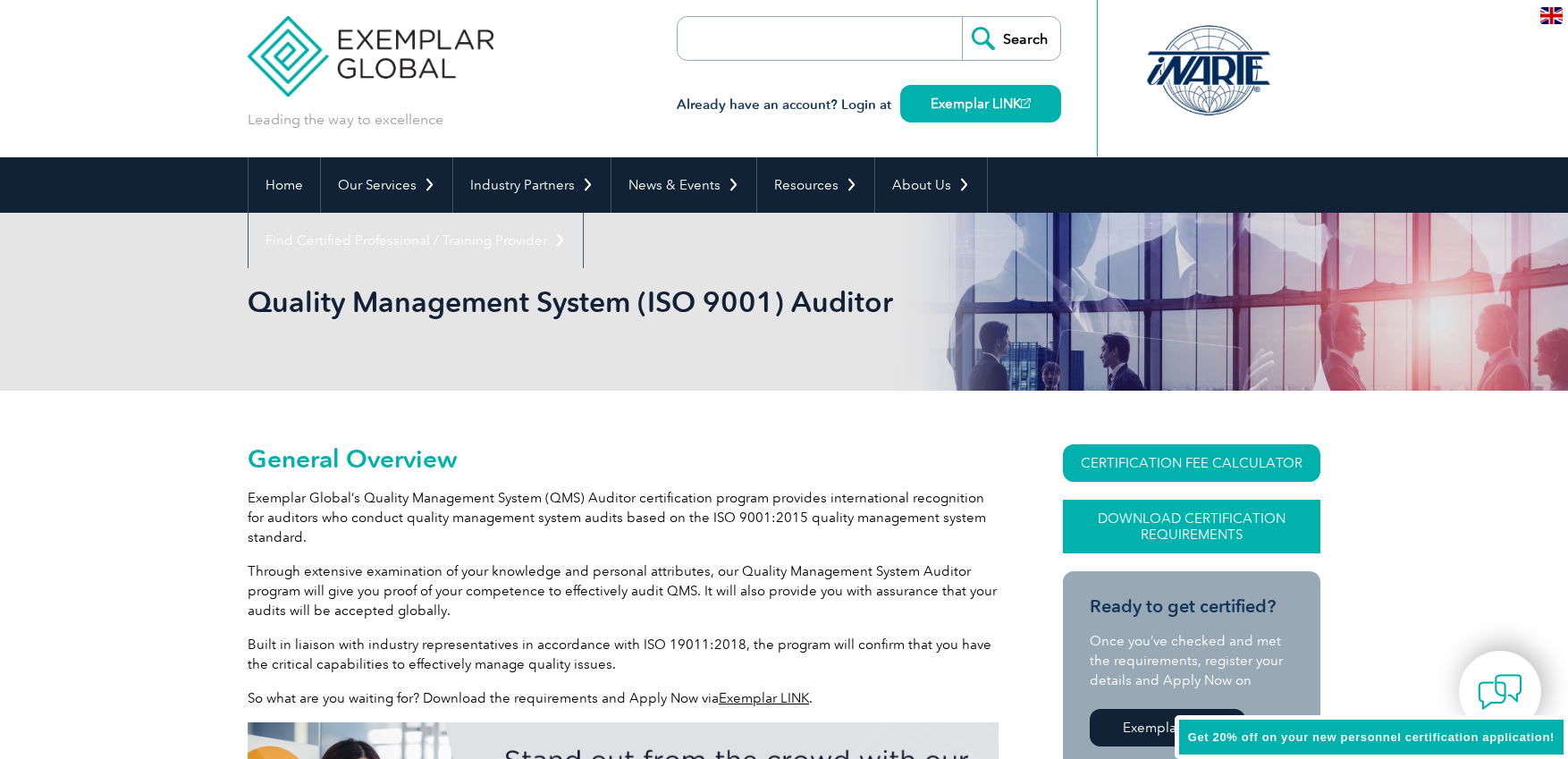
click at [1218, 536] on link "Download Certification Requirements" at bounding box center [1192, 526] width 258 height 53
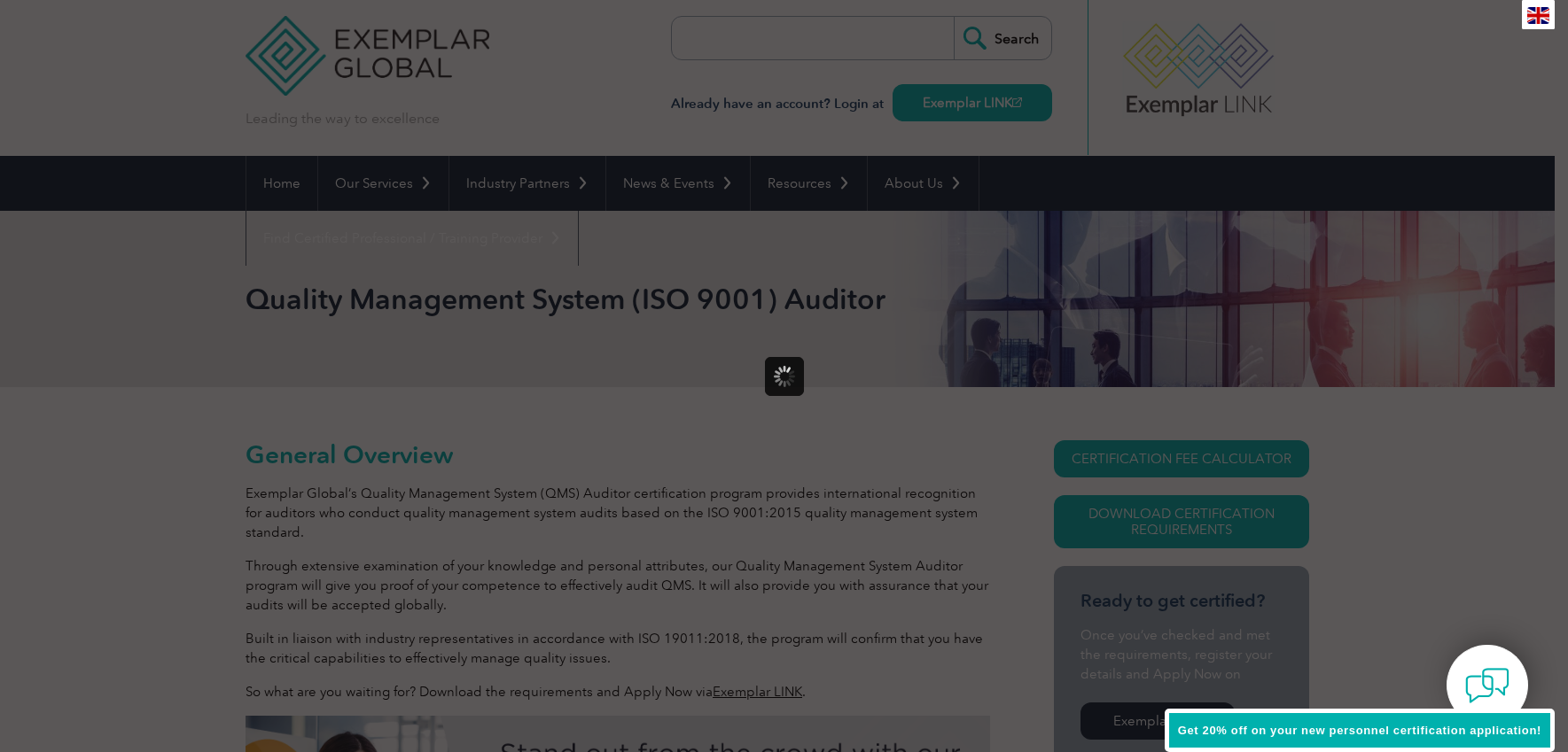
scroll to position [0, 0]
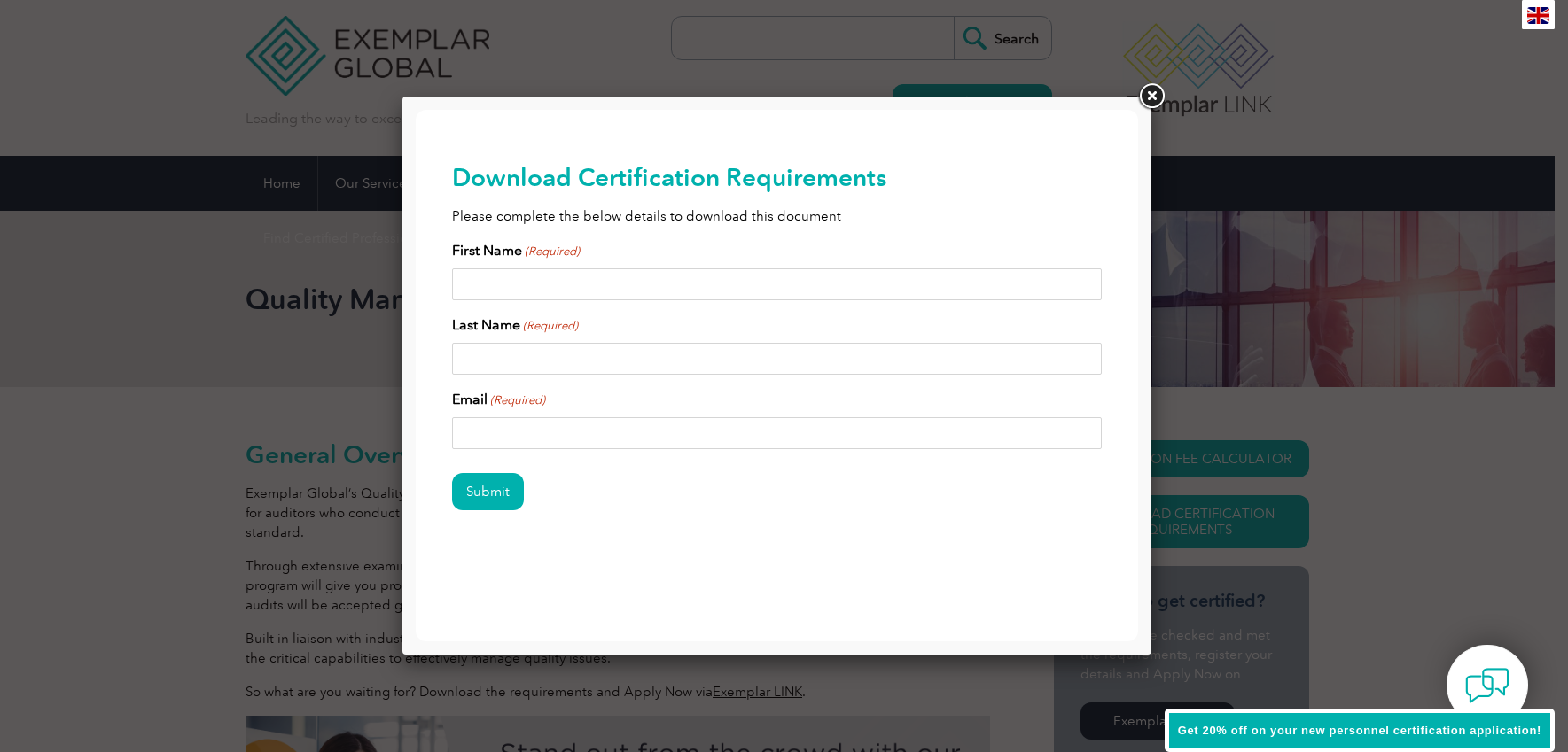
click at [566, 282] on input "First Name (Required)" at bounding box center [777, 284] width 650 height 31
type input "William"
type input "Brant"
type input "william@evilletruck.com"
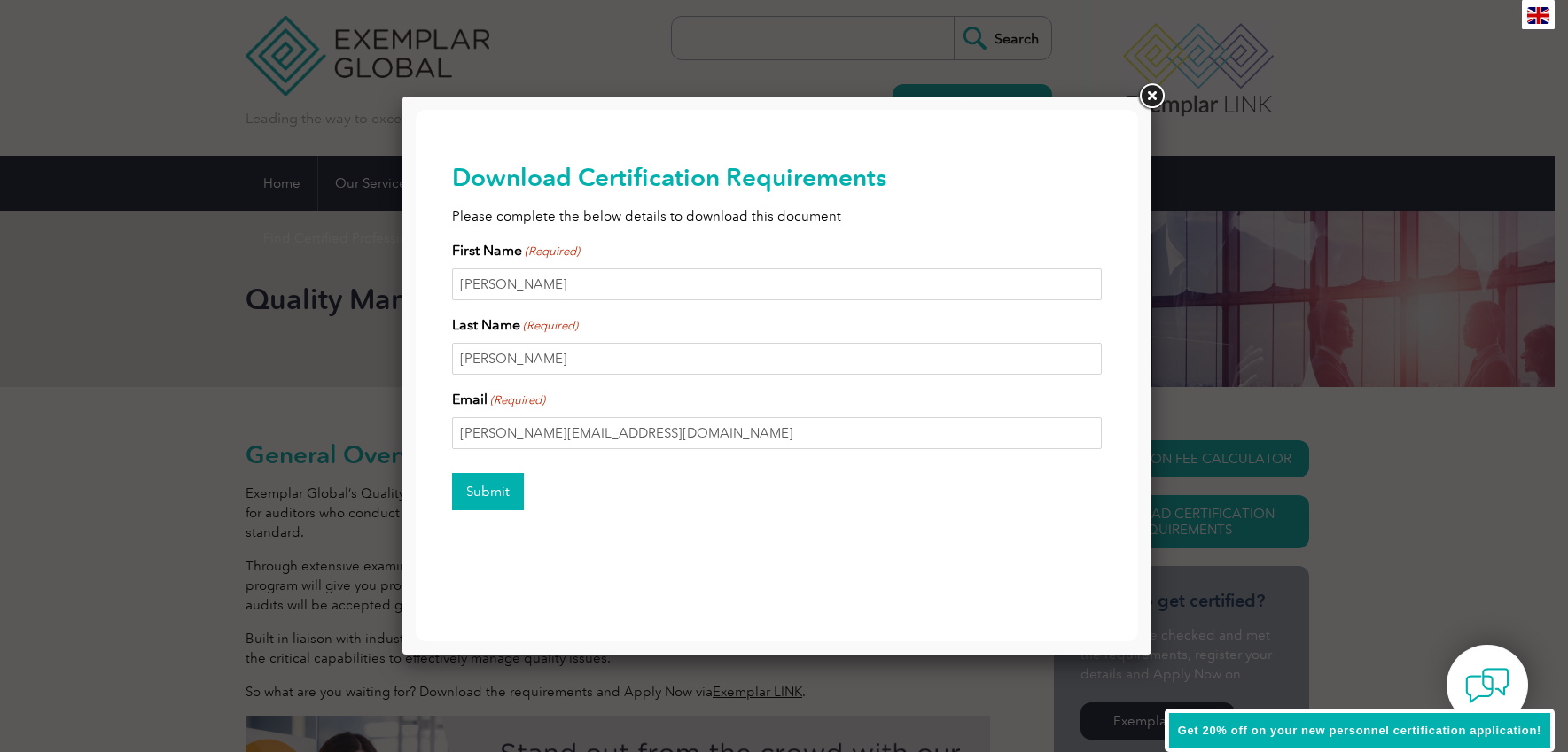
click at [488, 480] on input "Submit" at bounding box center [488, 492] width 72 height 37
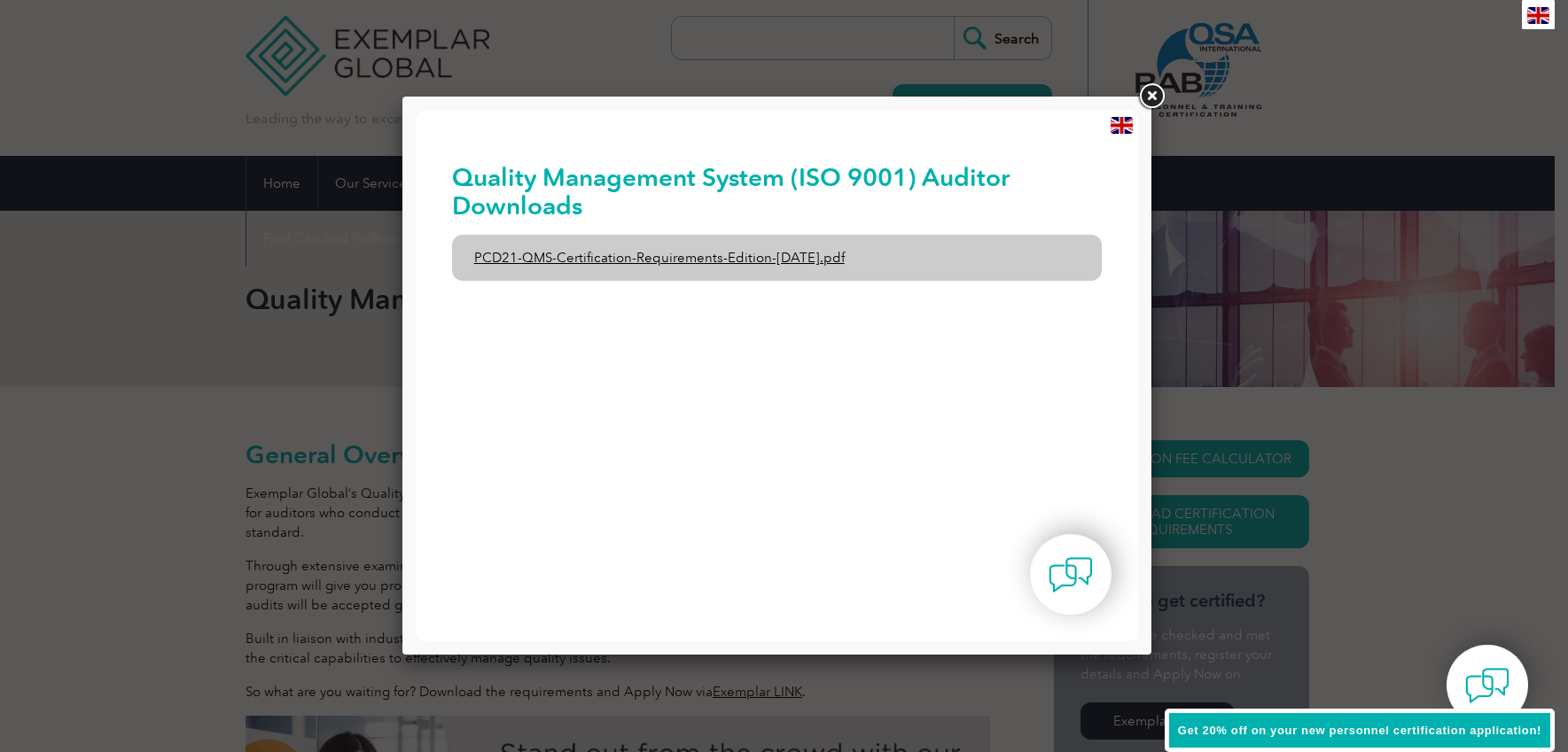
click at [737, 254] on link "PCD21-QMS-Certification-Requirements-Edition-2-April-2022.pdf" at bounding box center [777, 258] width 650 height 46
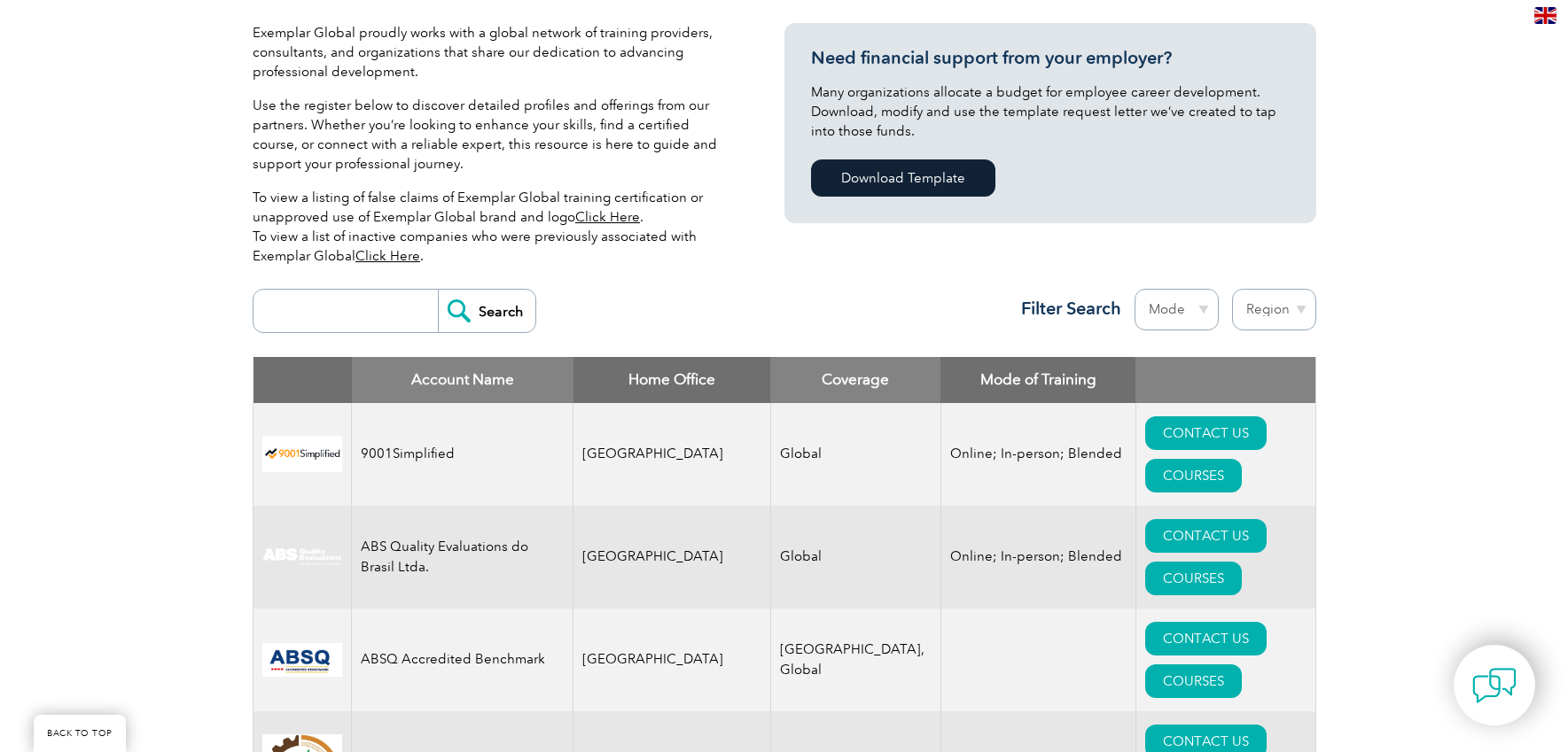
scroll to position [707, 0]
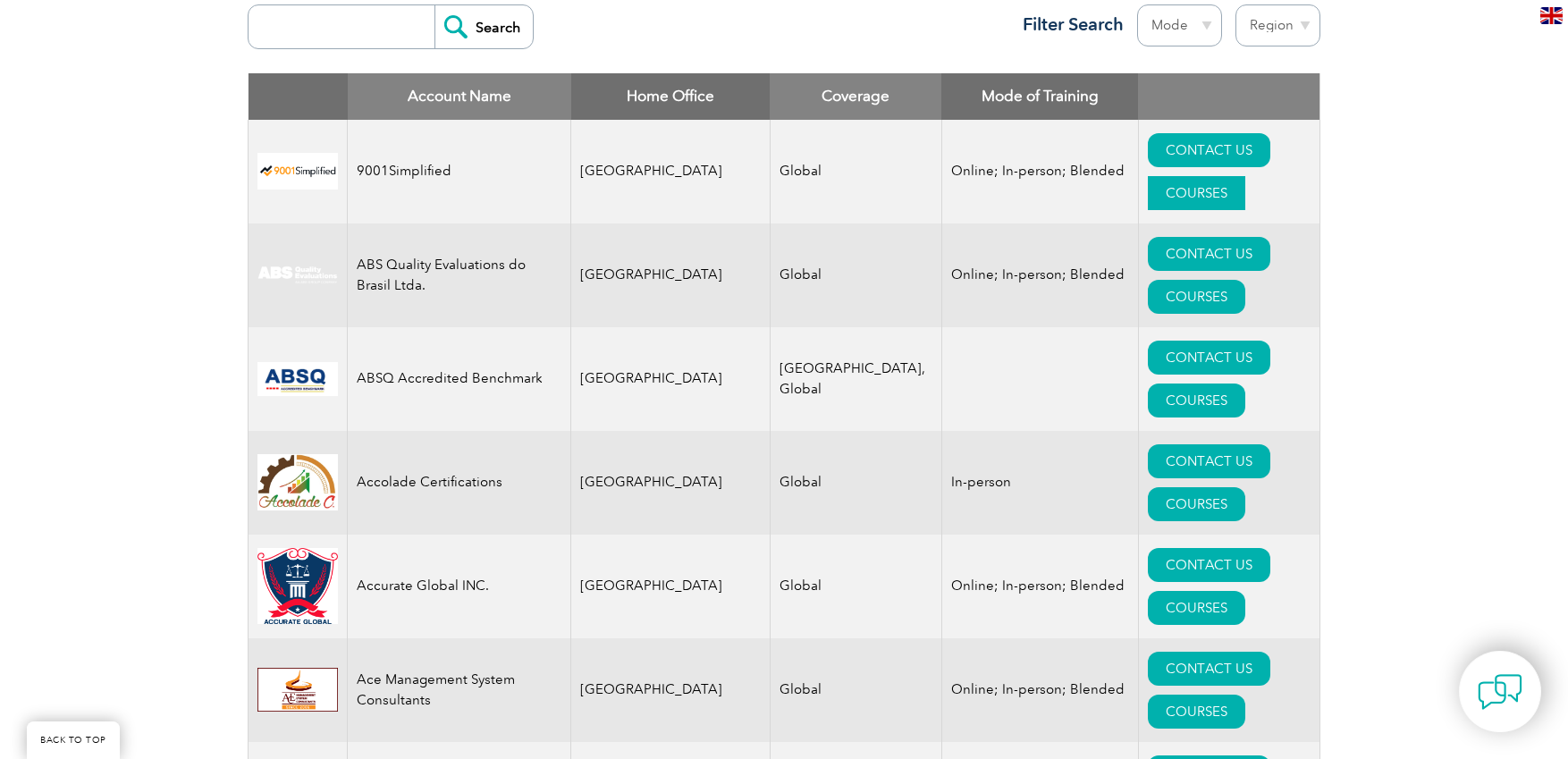
click at [1246, 177] on link "COURSES" at bounding box center [1197, 193] width 97 height 34
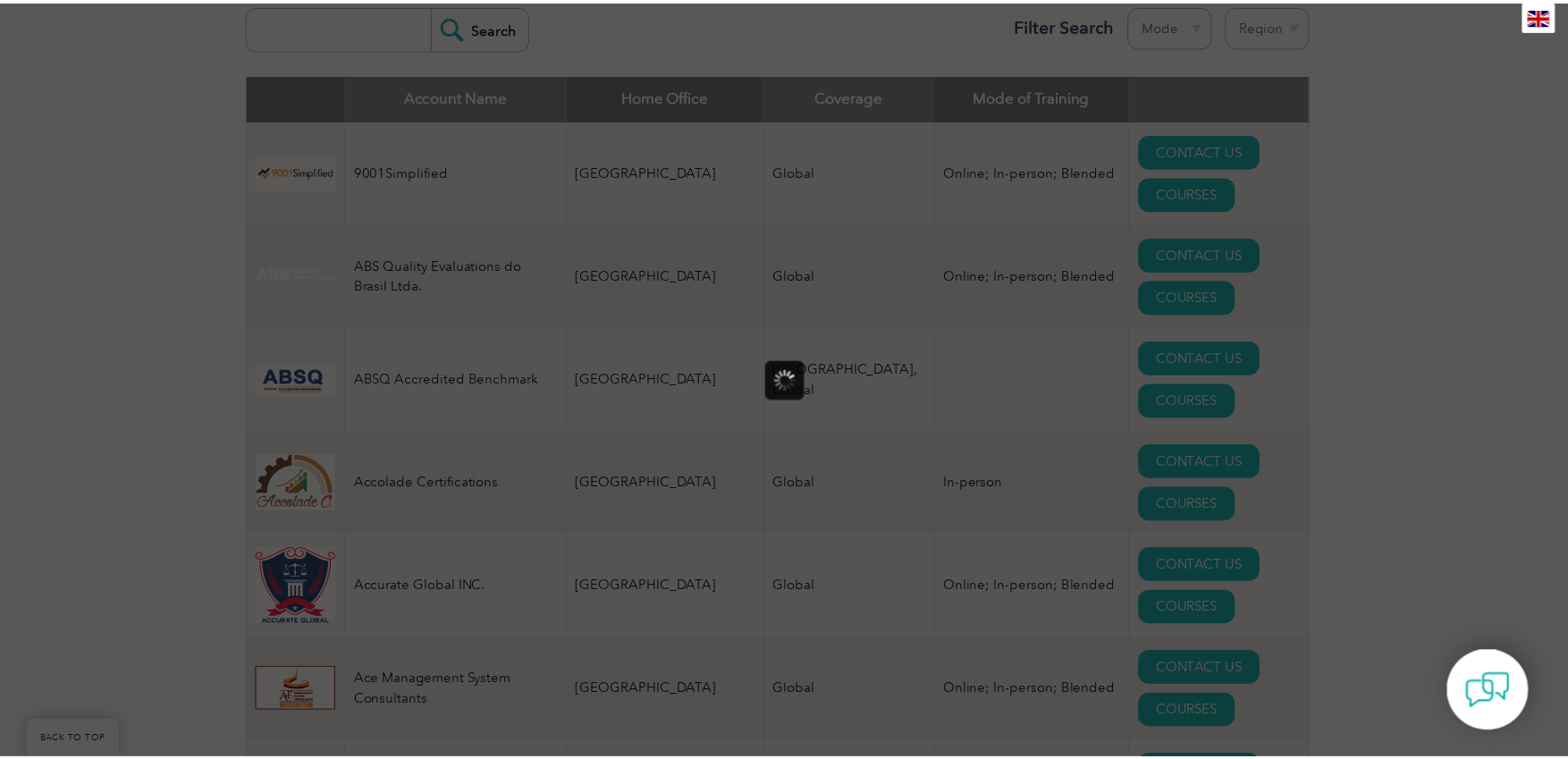
scroll to position [0, 0]
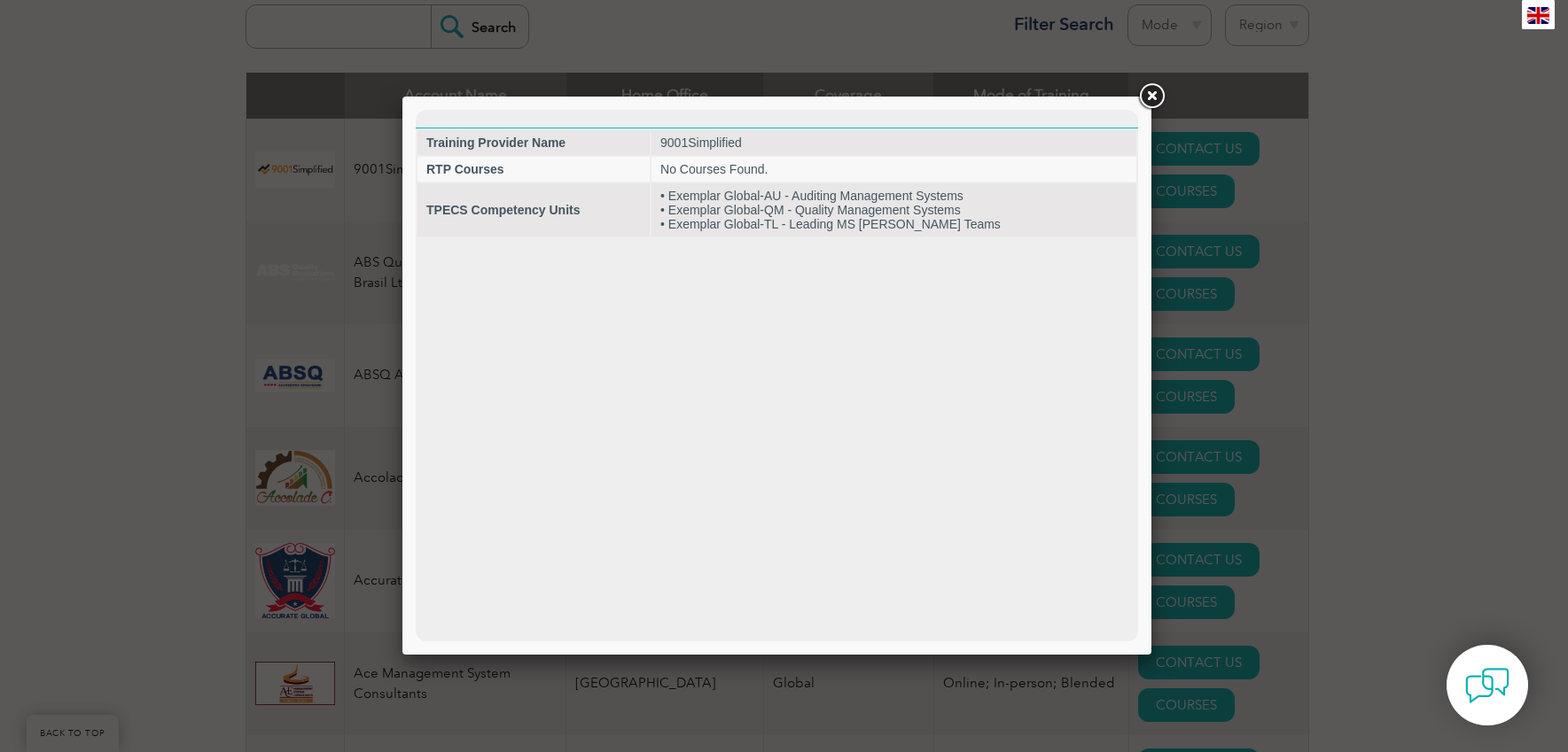
click at [1154, 95] on link at bounding box center [1151, 96] width 31 height 31
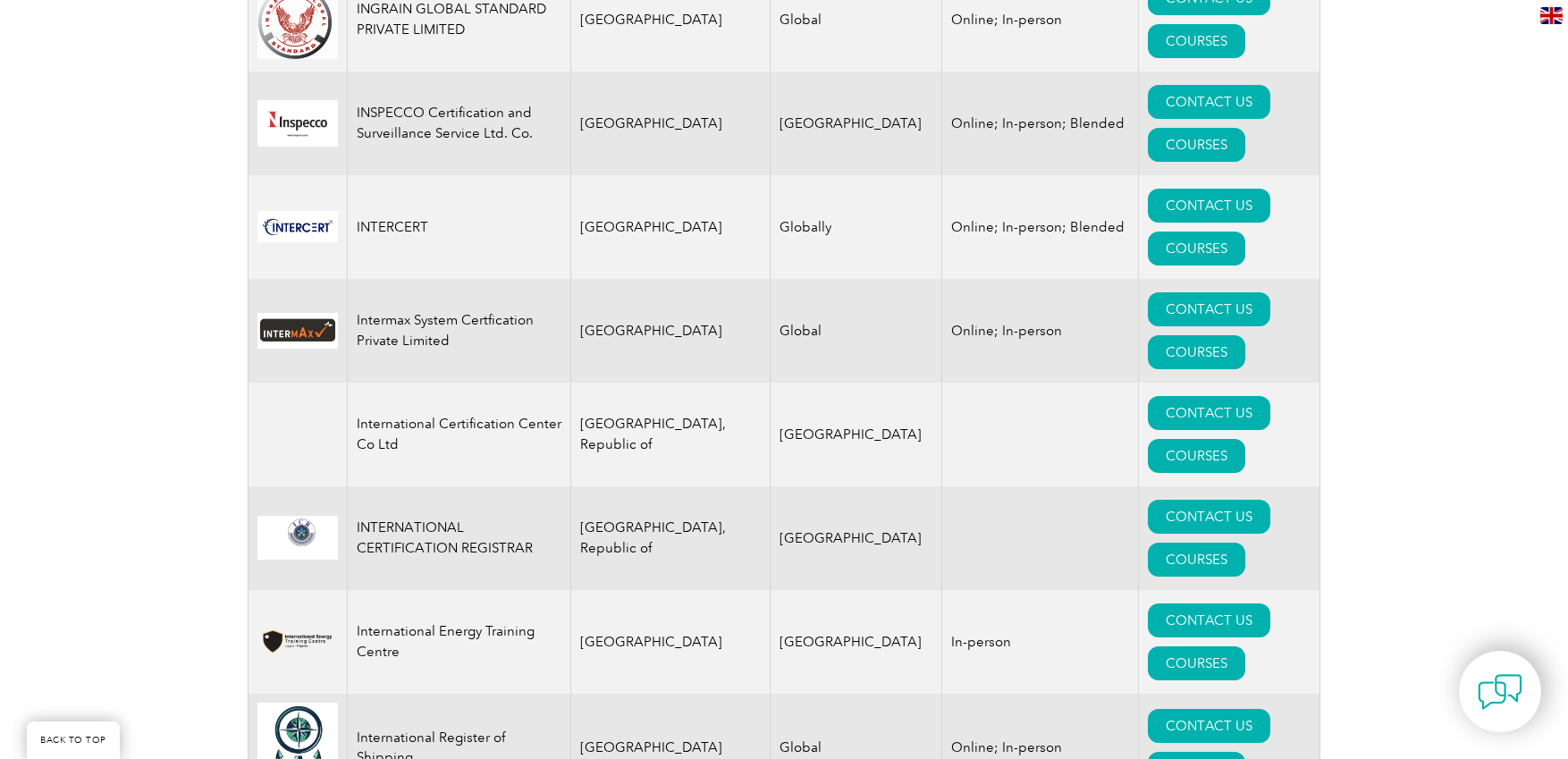
scroll to position [13388, 0]
